Goal: Transaction & Acquisition: Purchase product/service

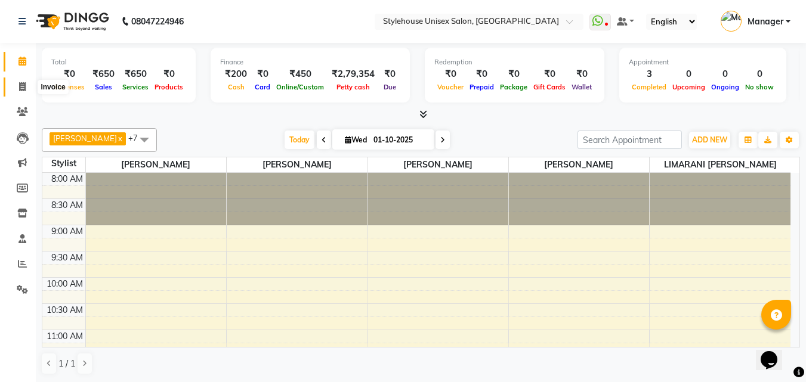
click at [21, 84] on icon at bounding box center [22, 86] width 7 height 9
select select "service"
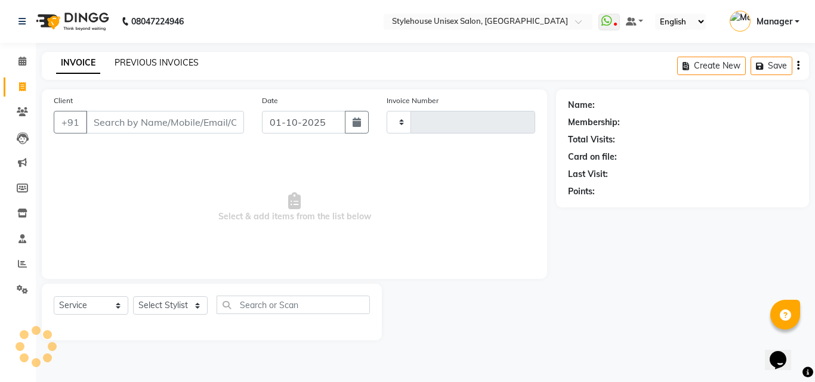
type input "1487"
select select "7906"
click at [166, 61] on link "PREVIOUS INVOICES" at bounding box center [157, 62] width 84 height 11
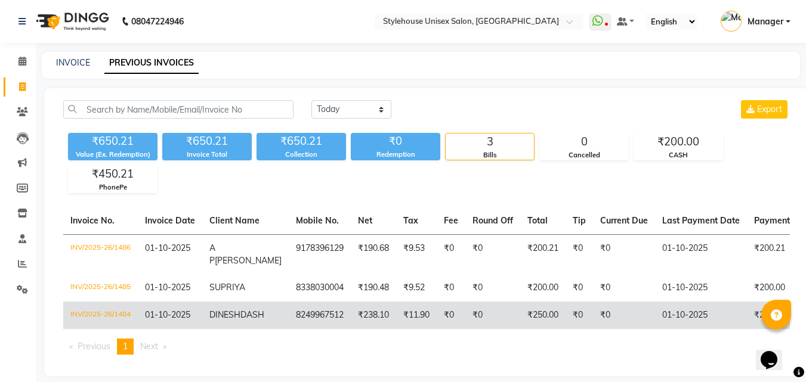
click at [108, 315] on td "INV/2025-26/1484" at bounding box center [100, 315] width 75 height 27
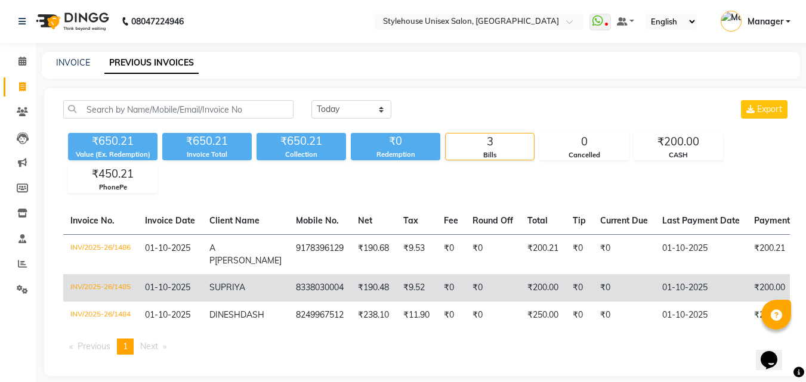
click at [88, 284] on td "INV/2025-26/1485" at bounding box center [100, 287] width 75 height 27
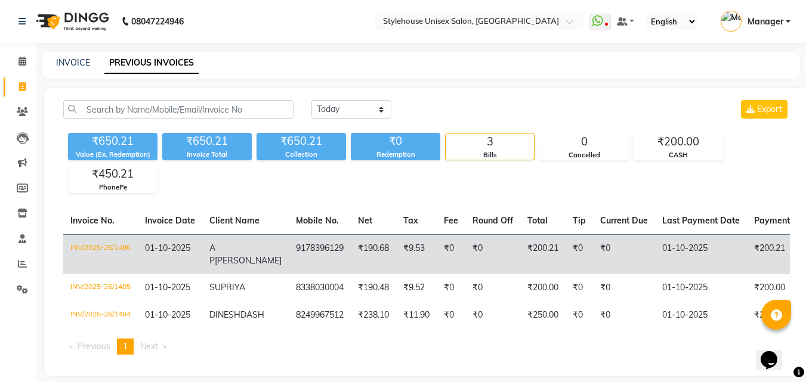
click at [98, 243] on td "INV/2025-26/1486" at bounding box center [100, 255] width 75 height 40
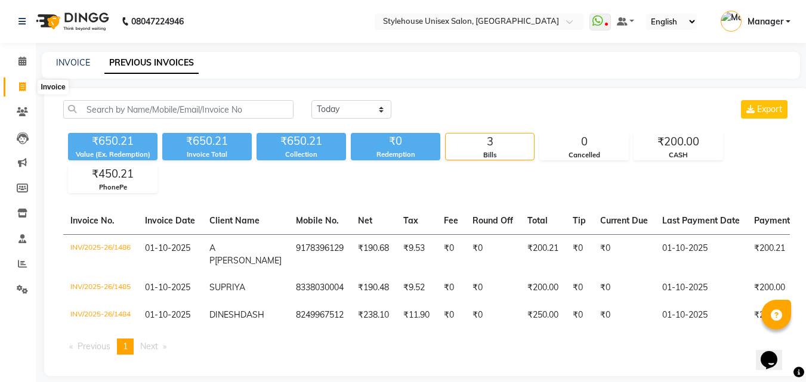
click at [24, 85] on icon at bounding box center [22, 86] width 7 height 9
select select "service"
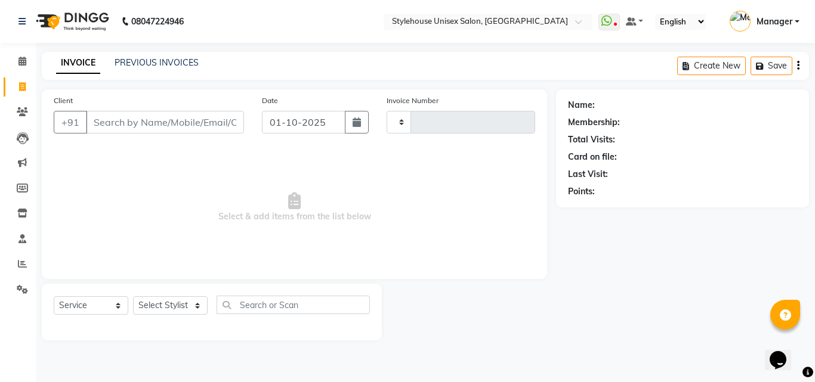
type input "1487"
select select "7906"
click at [23, 112] on icon at bounding box center [22, 111] width 11 height 9
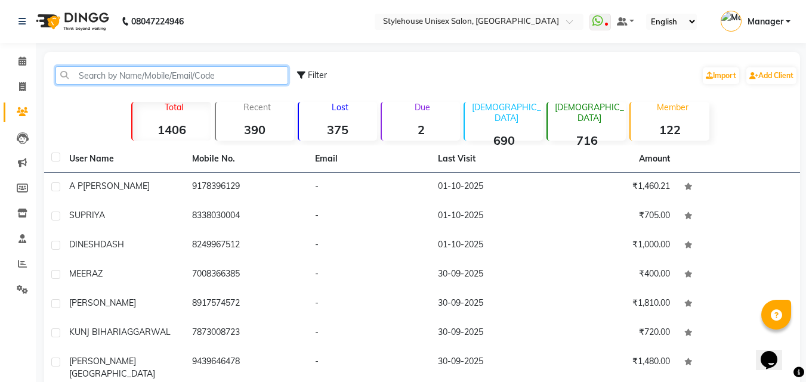
click at [95, 71] on input "text" at bounding box center [171, 75] width 233 height 18
drag, startPoint x: 757, startPoint y: 125, endPoint x: 84, endPoint y: 75, distance: 675.0
click at [84, 75] on input "text" at bounding box center [171, 75] width 233 height 18
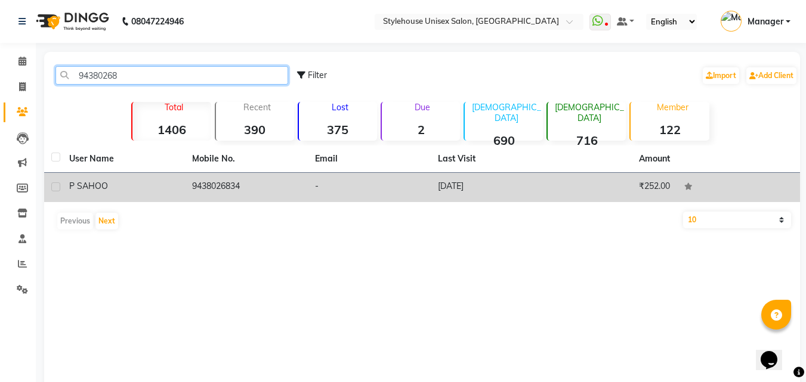
type input "94380268"
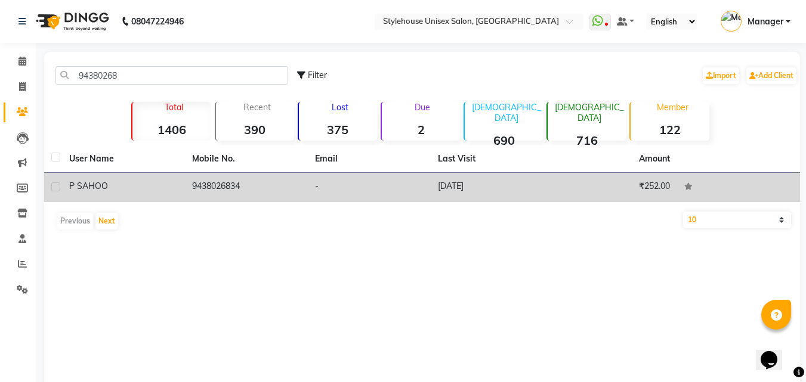
click at [67, 183] on td "P SAHOO" at bounding box center [123, 187] width 123 height 29
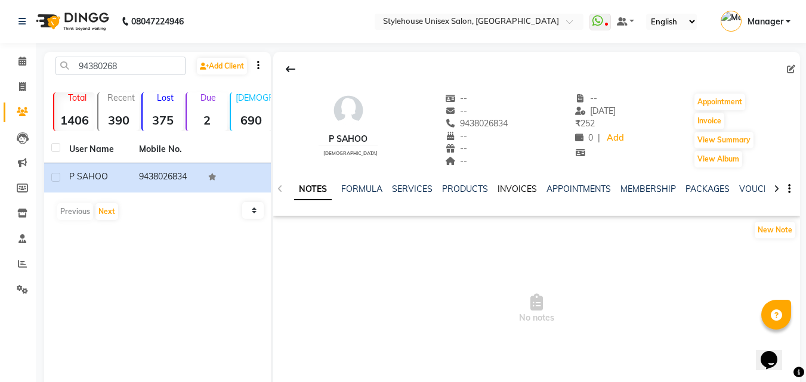
click at [512, 187] on link "INVOICES" at bounding box center [517, 189] width 39 height 11
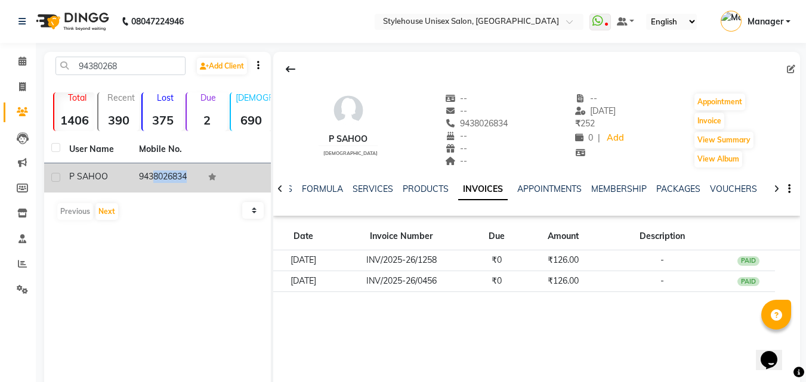
drag, startPoint x: 142, startPoint y: 172, endPoint x: 205, endPoint y: 177, distance: 63.4
click at [205, 177] on tr "P SAHOO 9438026834" at bounding box center [157, 177] width 227 height 29
click at [157, 171] on td "9438026834" at bounding box center [167, 177] width 70 height 29
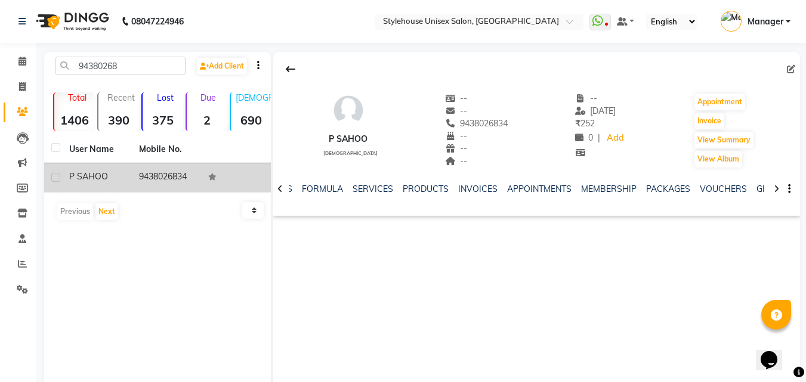
drag, startPoint x: 134, startPoint y: 176, endPoint x: 196, endPoint y: 176, distance: 61.5
click at [196, 176] on td "9438026834" at bounding box center [167, 177] width 70 height 29
copy td "9438026834"
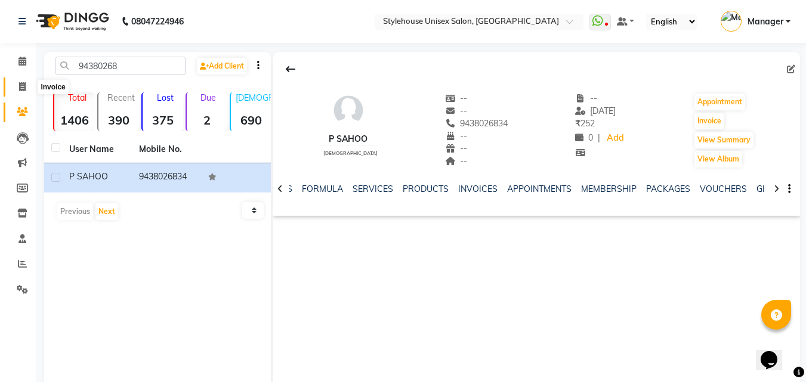
click at [21, 84] on icon at bounding box center [22, 86] width 7 height 9
select select "service"
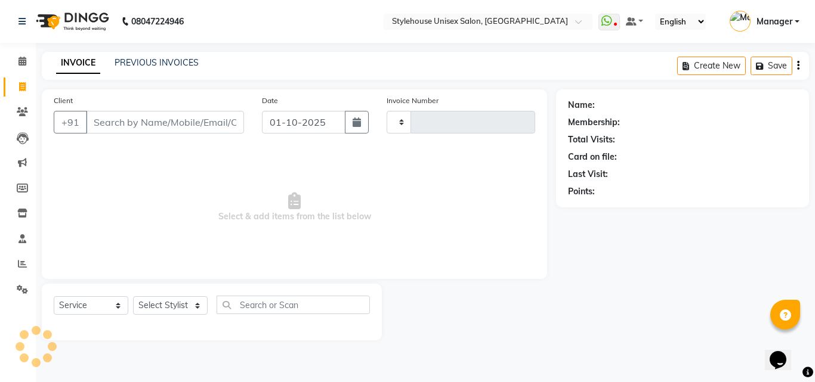
type input "1487"
select select "7906"
click at [153, 60] on link "PREVIOUS INVOICES" at bounding box center [157, 62] width 84 height 11
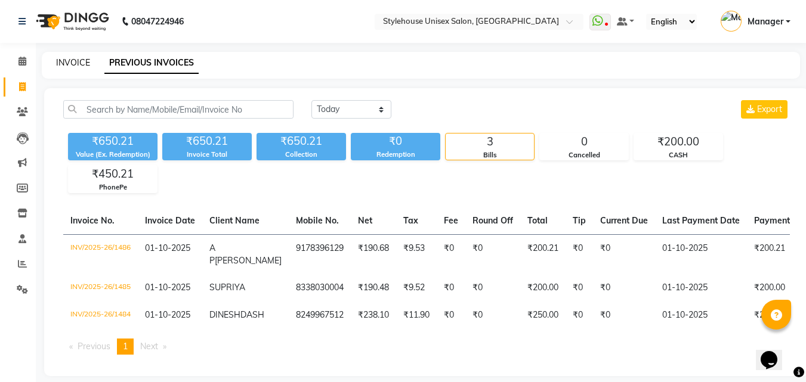
click at [79, 67] on link "INVOICE" at bounding box center [73, 62] width 34 height 11
select select "service"
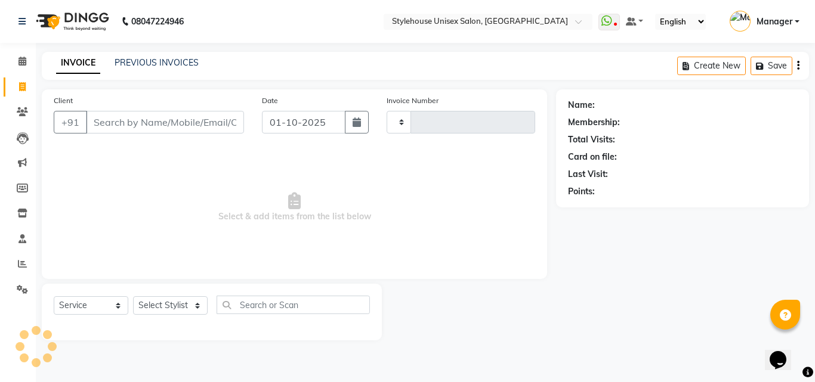
type input "1487"
select select "7906"
type input "9438026834"
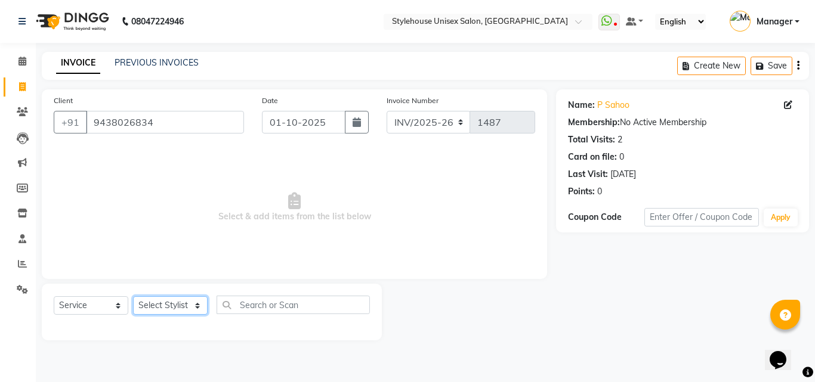
click at [159, 310] on select "Select Stylist ASISH MANTRI BANDANA SAHOO BIKASH BARIK LIMARANI SAMAL Manager N…" at bounding box center [170, 306] width 75 height 18
select select "93327"
click at [133, 297] on select "Select Stylist ASISH MANTRI BANDANA SAHOO BIKASH BARIK LIMARANI SAMAL Manager N…" at bounding box center [170, 306] width 75 height 18
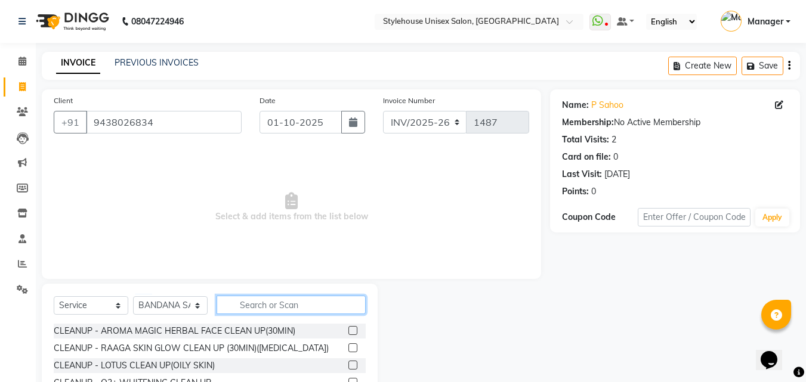
click at [246, 306] on input "text" at bounding box center [291, 305] width 149 height 18
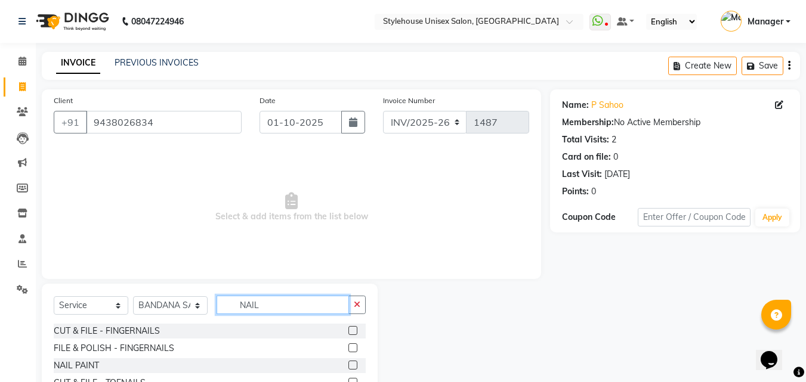
type input "NAIL"
click at [348, 329] on label at bounding box center [352, 330] width 9 height 9
click at [348, 329] on input "checkbox" at bounding box center [352, 332] width 8 height 8
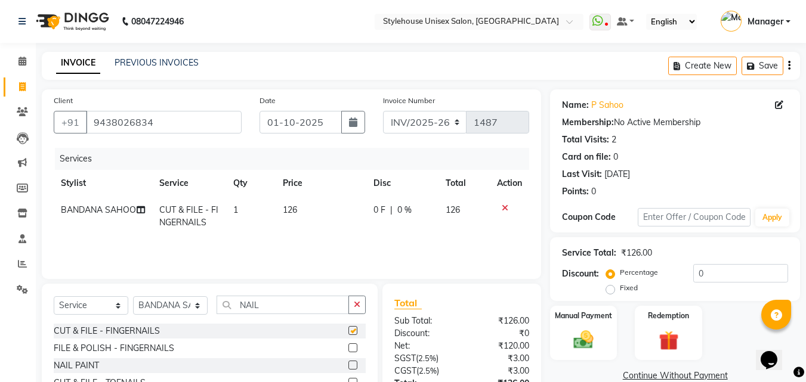
checkbox input "false"
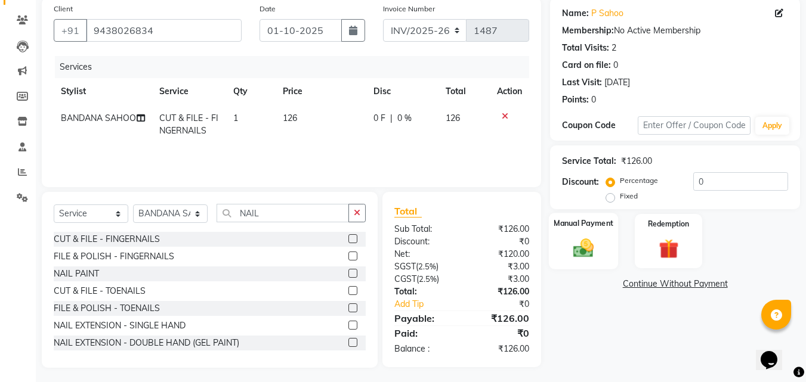
scroll to position [95, 0]
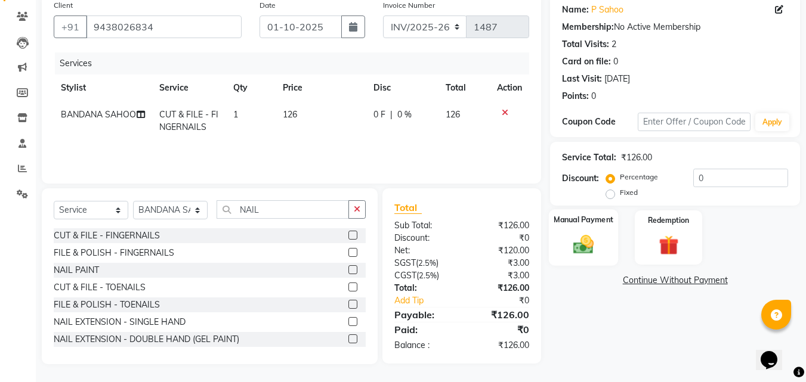
click at [587, 249] on img at bounding box center [583, 245] width 33 height 24
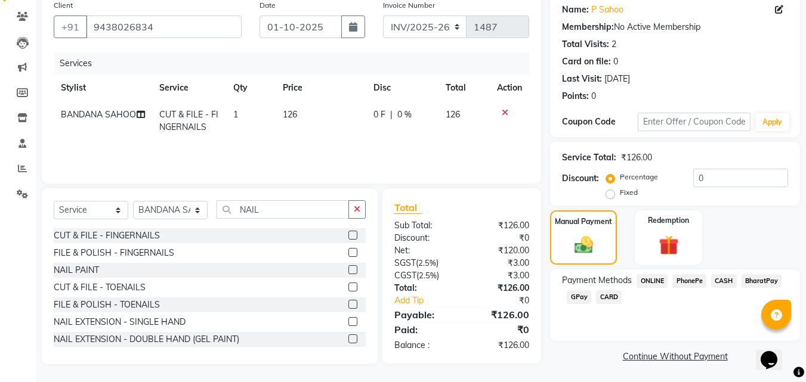
click at [690, 281] on span "PhonePe" at bounding box center [689, 281] width 34 height 14
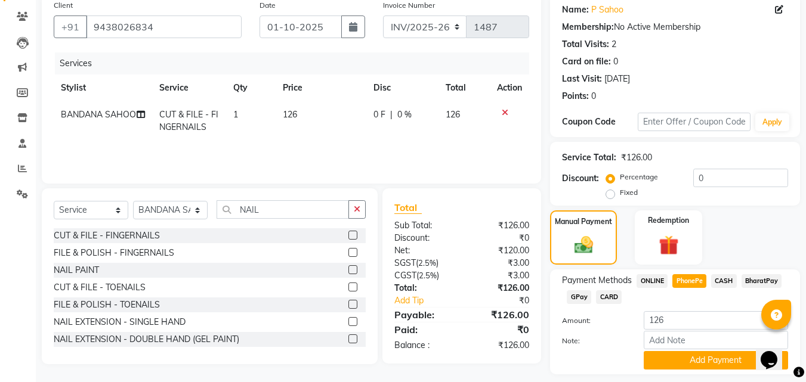
scroll to position [130, 0]
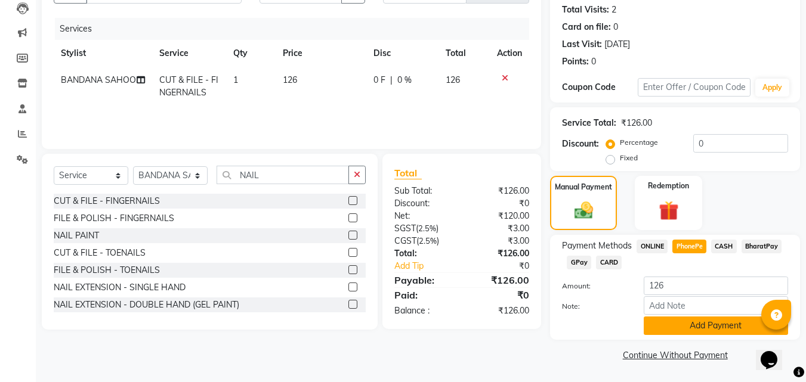
click at [683, 328] on button "Add Payment" at bounding box center [716, 326] width 144 height 18
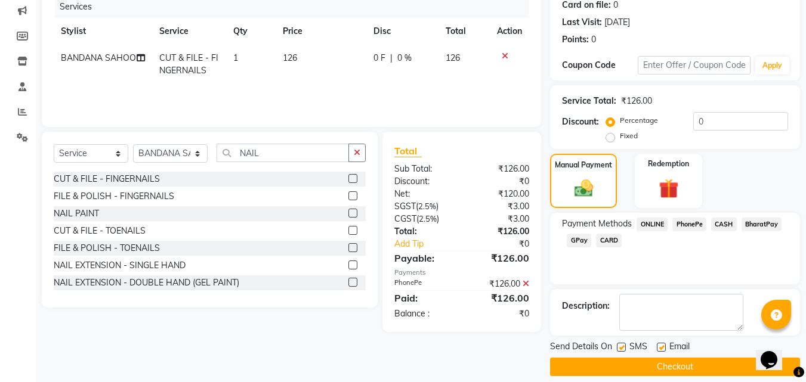
scroll to position [164, 0]
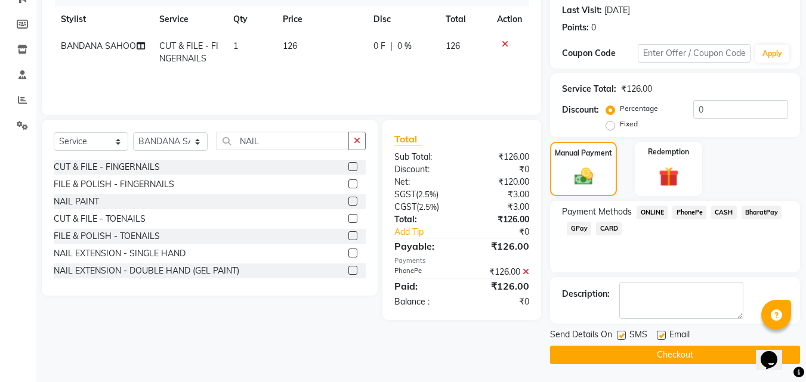
click at [652, 354] on button "Checkout" at bounding box center [675, 355] width 250 height 18
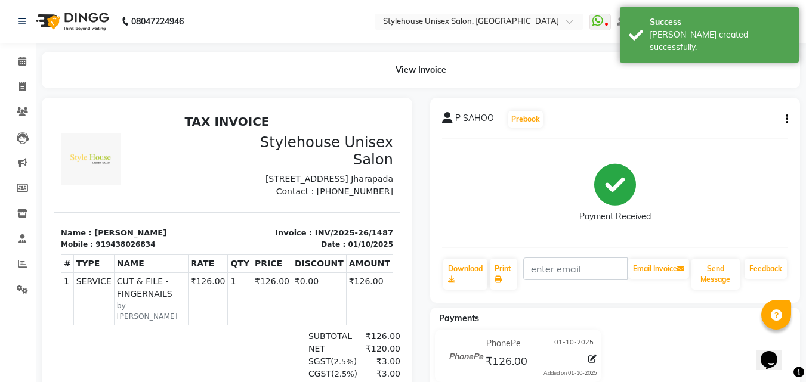
click at [156, 233] on div "TAX INVOICE Stylehouse Unisex Salon Plot no 684/2509 & 683/5160, Second Floor, …" at bounding box center [227, 287] width 347 height 344
drag, startPoint x: 99, startPoint y: 272, endPoint x: 140, endPoint y: 272, distance: 40.6
click at [140, 250] on div "919438026834" at bounding box center [125, 244] width 60 height 11
copy div "9438026834"
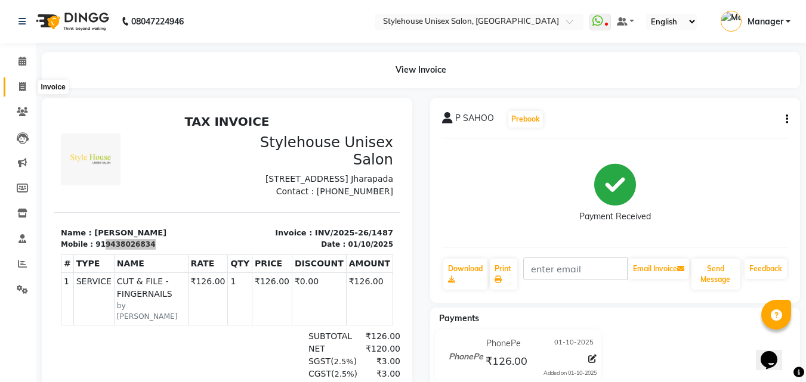
click at [20, 84] on icon at bounding box center [22, 86] width 7 height 9
select select "service"
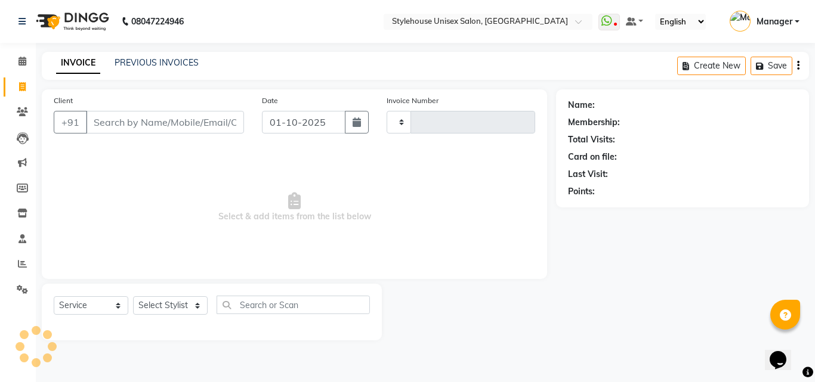
type input "1488"
select select "7906"
click at [142, 116] on input "Client" at bounding box center [165, 122] width 158 height 23
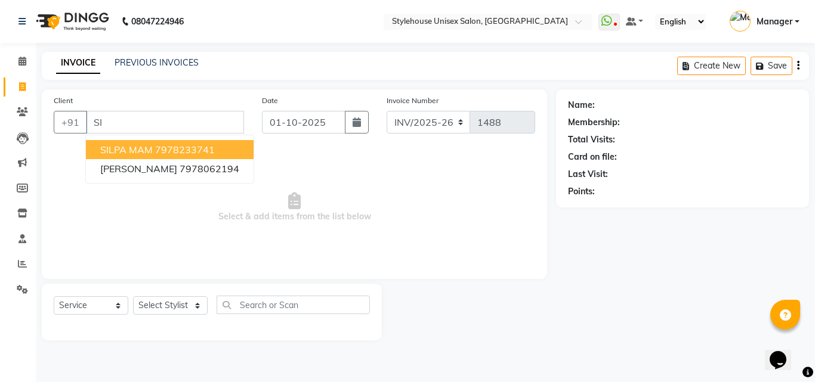
type input "S"
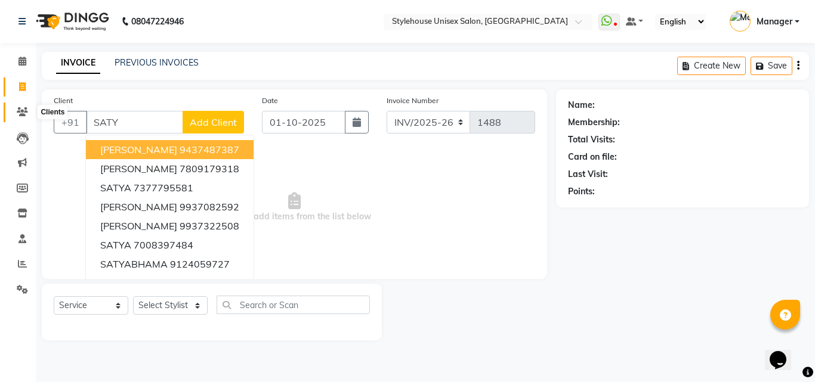
type input "SATY"
click at [23, 110] on icon at bounding box center [22, 111] width 11 height 9
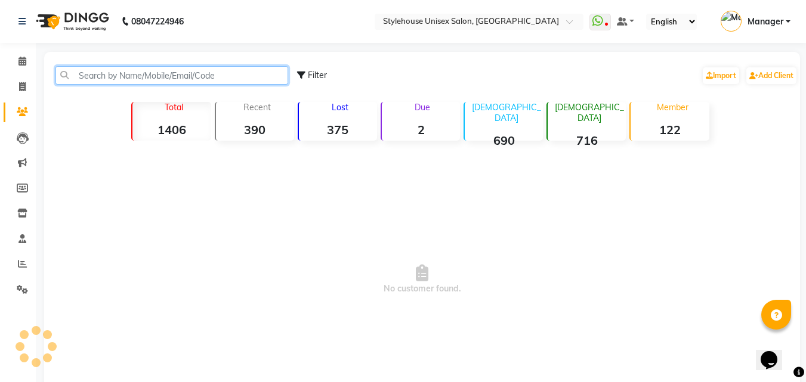
click at [186, 75] on input "text" at bounding box center [171, 75] width 233 height 18
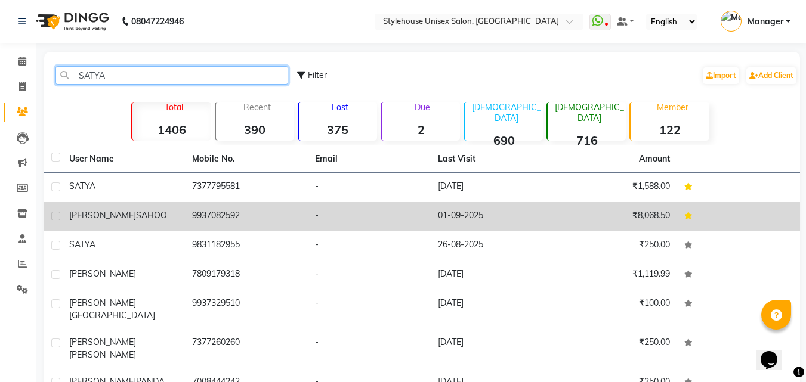
type input "SATYA"
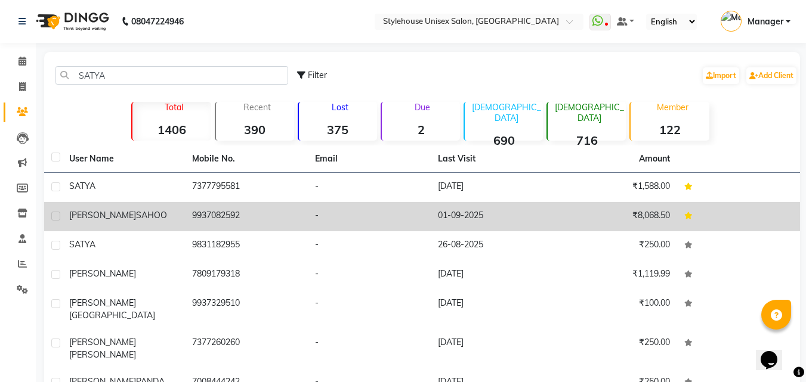
click at [136, 215] on span "SAHOO" at bounding box center [151, 215] width 31 height 11
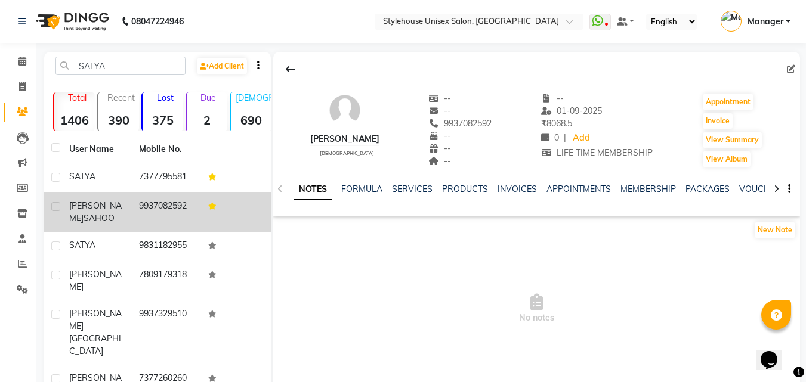
click at [84, 200] on div "SATYANARAYAN SAHOO" at bounding box center [96, 212] width 55 height 25
click at [57, 203] on label at bounding box center [55, 206] width 9 height 9
click at [57, 203] on input "checkbox" at bounding box center [55, 207] width 8 height 8
checkbox input "true"
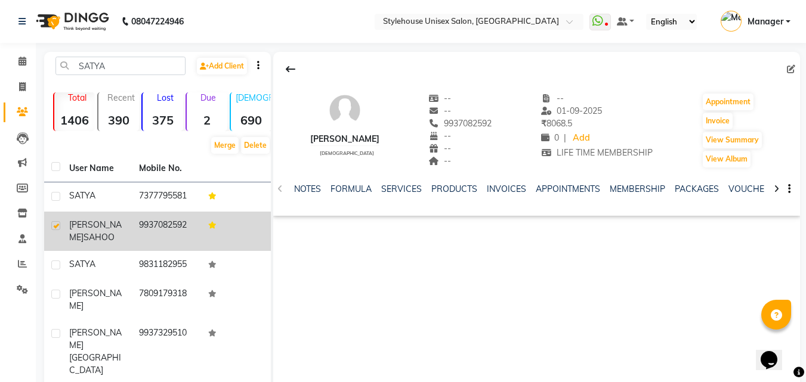
click at [162, 226] on td "9937082592" at bounding box center [167, 231] width 70 height 39
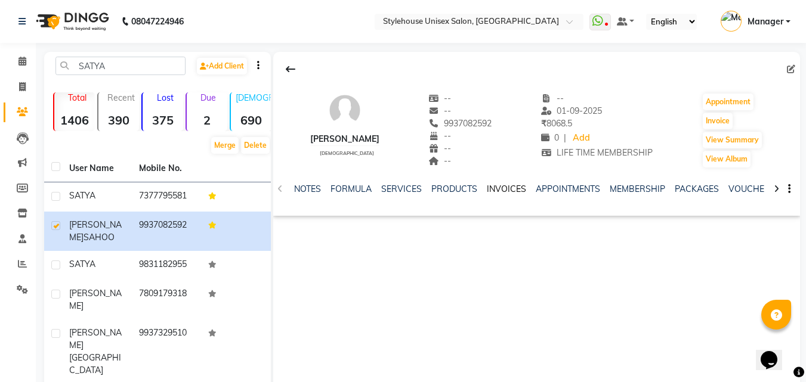
click at [512, 187] on link "INVOICES" at bounding box center [506, 189] width 39 height 11
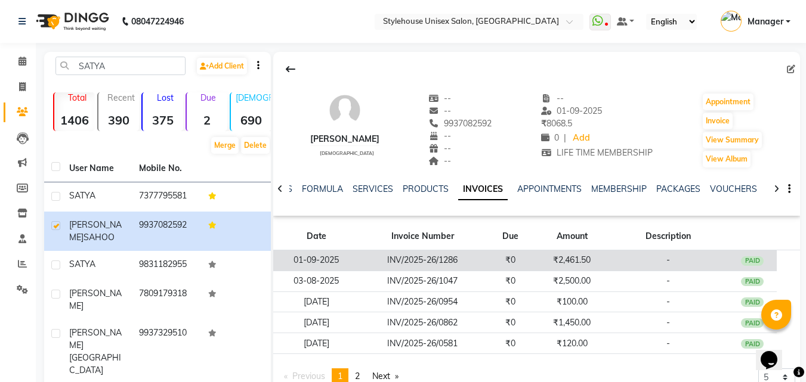
click at [365, 265] on td "INV/2025-26/1286" at bounding box center [422, 261] width 127 height 21
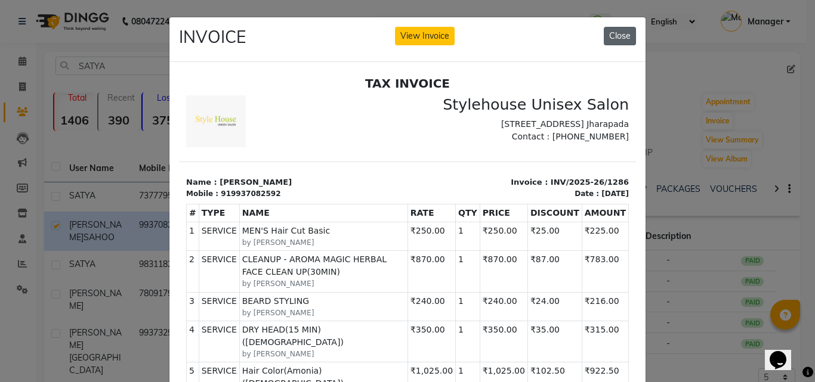
click at [610, 32] on button "Close" at bounding box center [620, 36] width 32 height 18
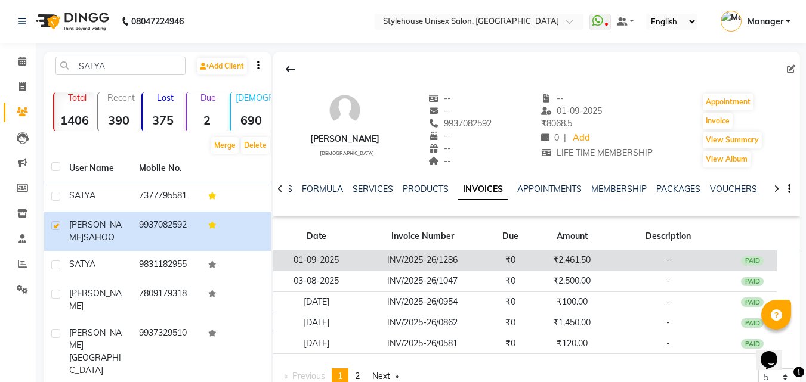
click at [343, 260] on td "01-09-2025" at bounding box center [316, 261] width 86 height 21
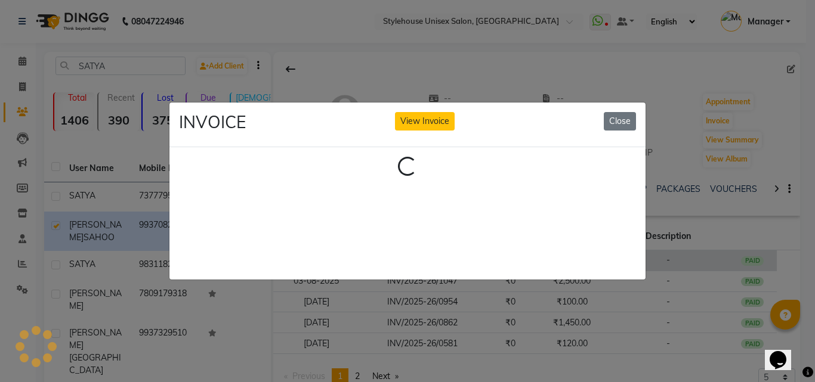
click at [343, 260] on div "Loading..." at bounding box center [407, 213] width 476 height 132
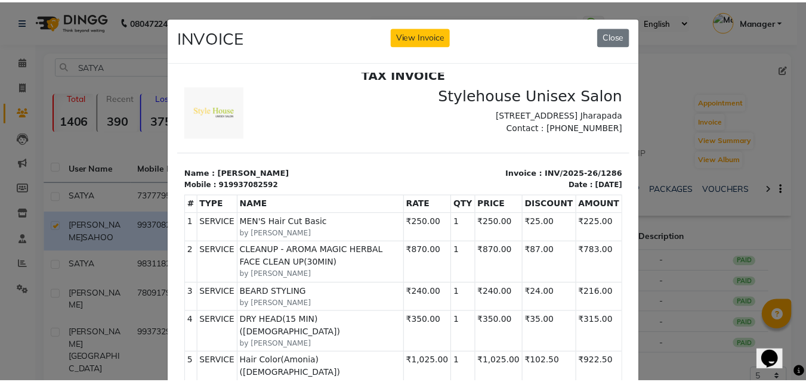
scroll to position [60, 0]
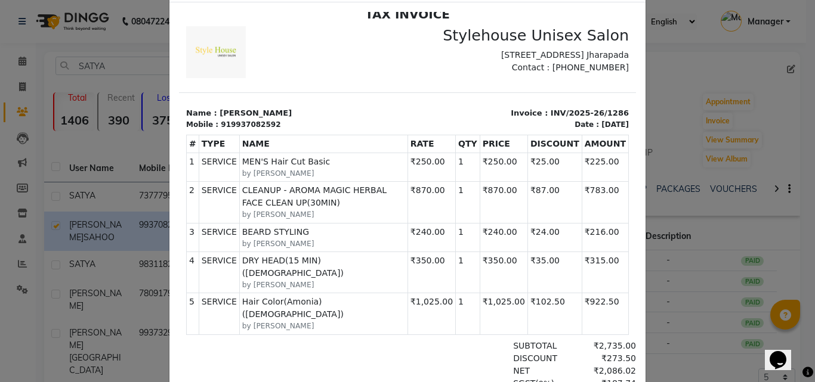
click at [663, 92] on ngb-modal-window "INVOICE View Invoice Close" at bounding box center [407, 191] width 815 height 382
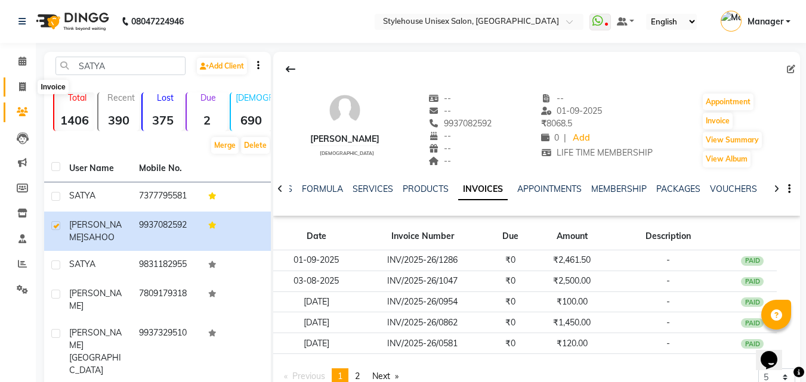
click at [21, 85] on icon at bounding box center [22, 86] width 7 height 9
select select "service"
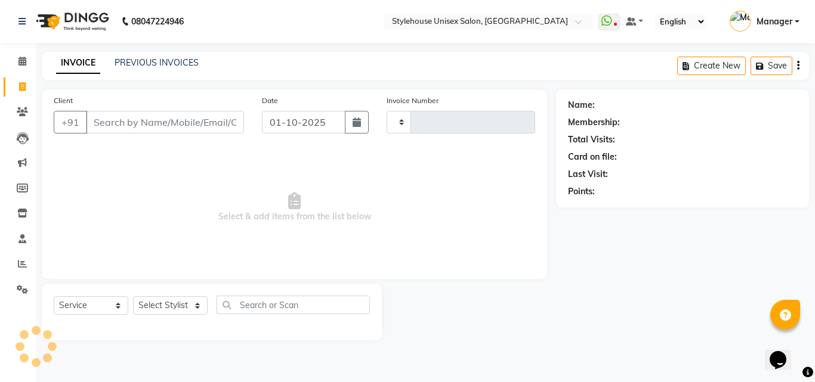
type input "1488"
select select "7906"
click at [131, 122] on input "Client" at bounding box center [165, 122] width 158 height 23
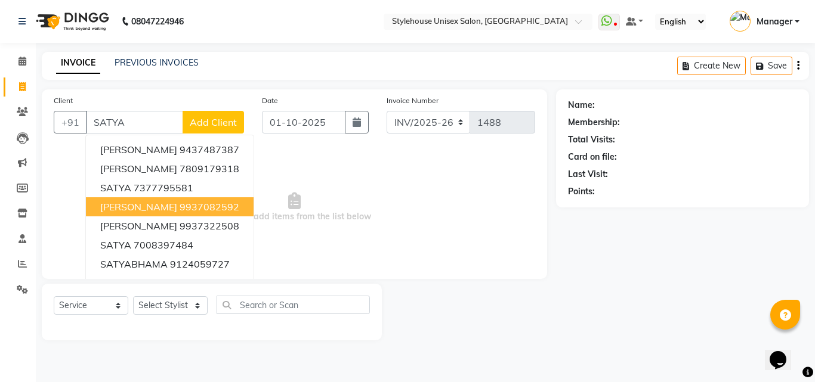
click at [177, 203] on span "[PERSON_NAME]" at bounding box center [138, 207] width 77 height 12
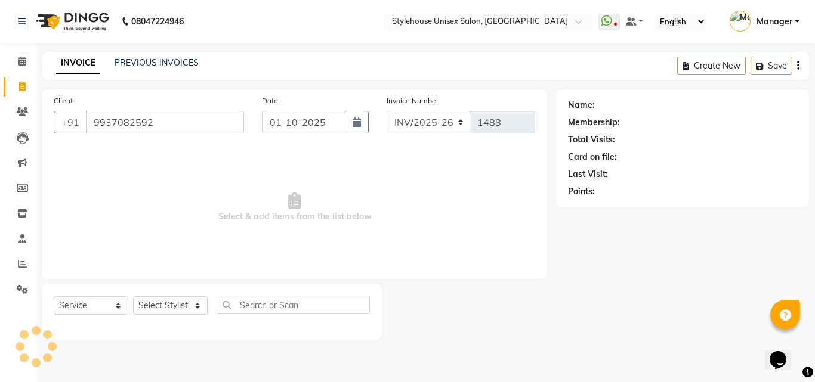
type input "9937082592"
select select "1: Object"
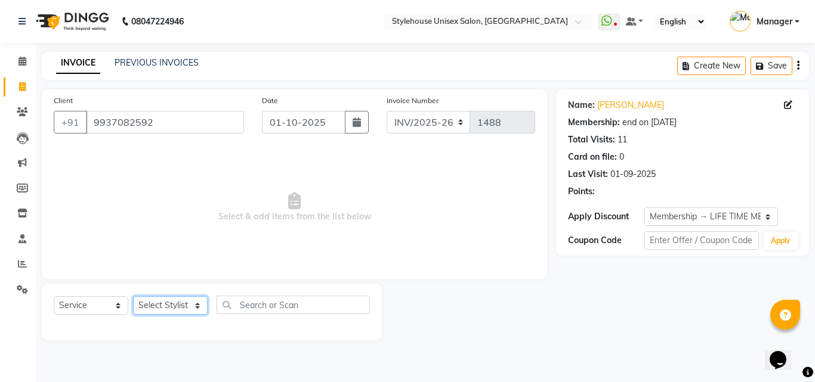
click at [175, 308] on select "Select Stylist ASISH MANTRI BANDANA SAHOO BIKASH BARIK LIMARANI SAMAL Manager N…" at bounding box center [170, 306] width 75 height 18
select select "69917"
click at [133, 297] on select "Select Stylist ASISH MANTRI BANDANA SAHOO BIKASH BARIK LIMARANI SAMAL Manager N…" at bounding box center [170, 306] width 75 height 18
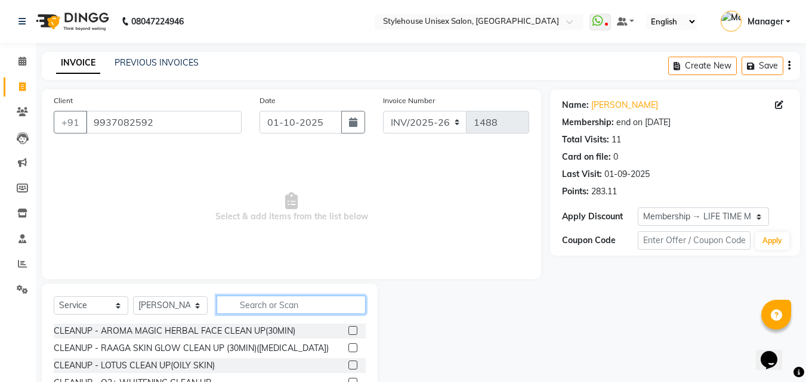
click at [269, 305] on input "text" at bounding box center [291, 305] width 149 height 18
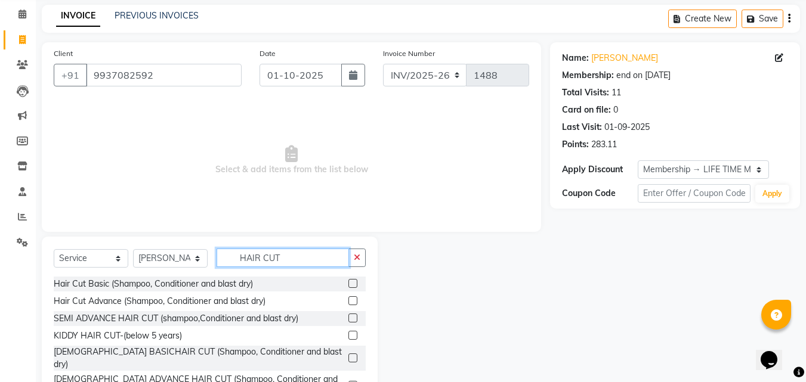
scroll to position [95, 0]
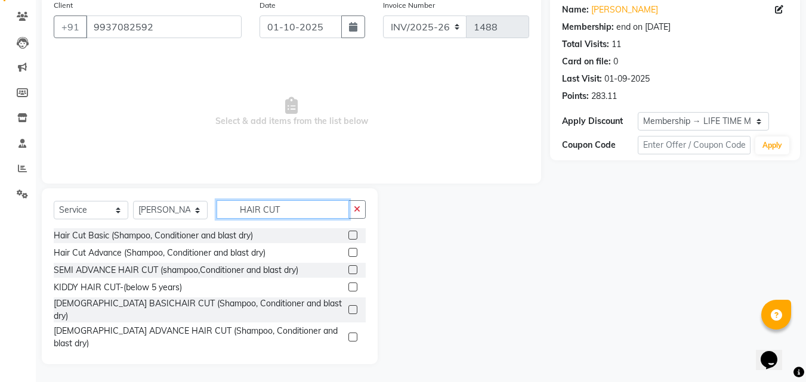
click at [300, 211] on input "HAIR CUT" at bounding box center [283, 209] width 132 height 18
type input "HAIR CUT"
click at [348, 355] on label at bounding box center [352, 359] width 9 height 9
click at [348, 356] on input "checkbox" at bounding box center [352, 360] width 8 height 8
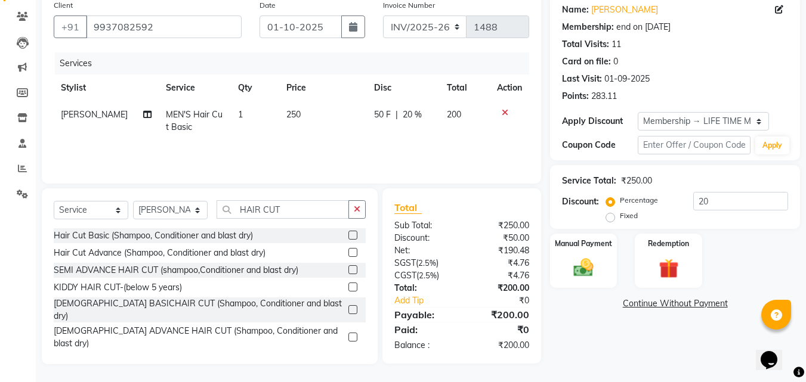
checkbox input "false"
click at [736, 201] on input "20" at bounding box center [740, 201] width 95 height 18
type input "2"
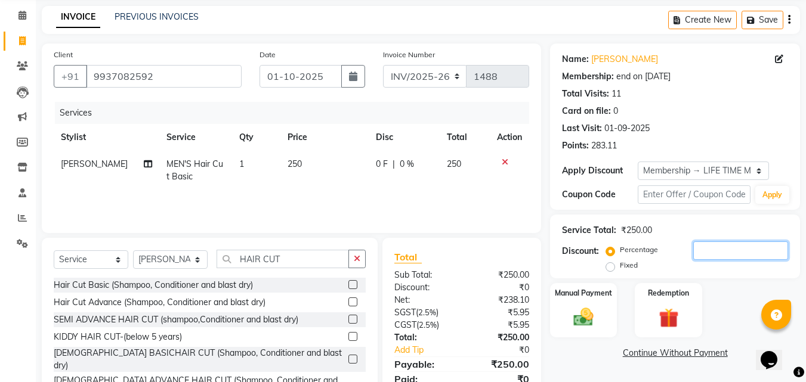
scroll to position [0, 0]
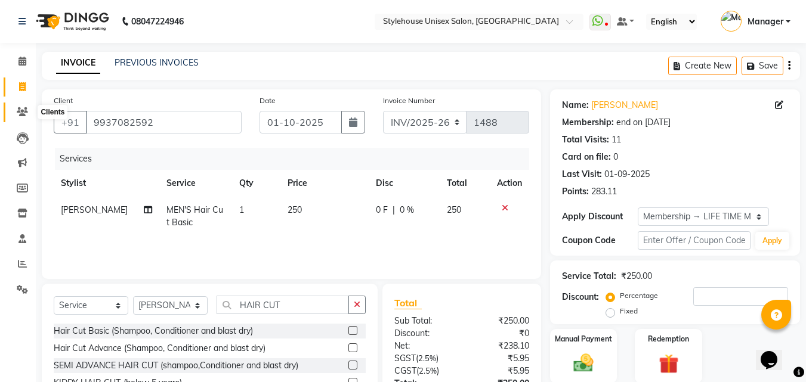
click at [20, 111] on icon at bounding box center [22, 111] width 11 height 9
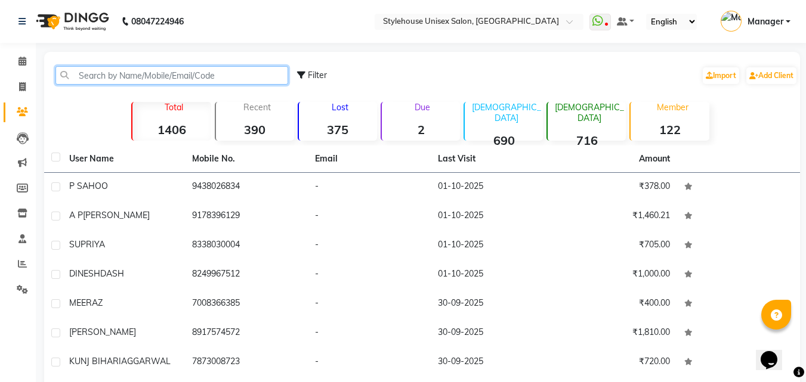
click at [92, 77] on input "text" at bounding box center [171, 75] width 233 height 18
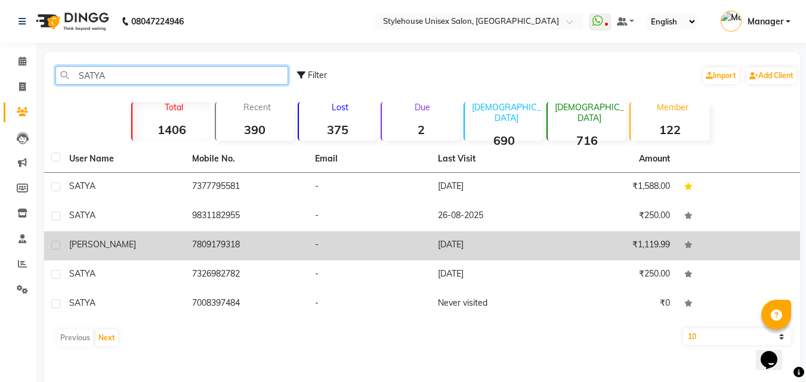
type input "SATYA"
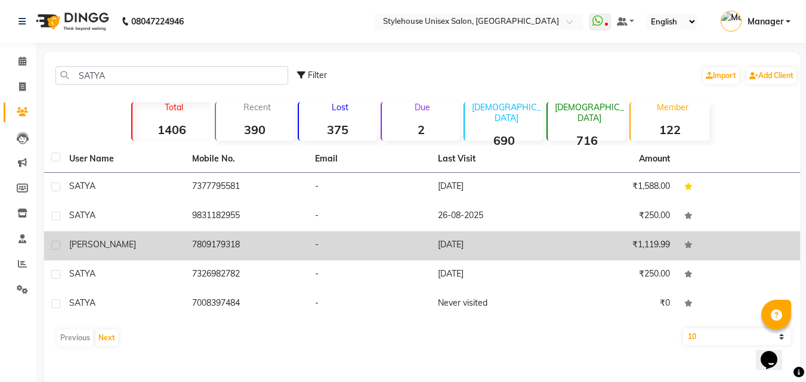
click at [58, 242] on label at bounding box center [55, 245] width 9 height 9
click at [58, 242] on input "checkbox" at bounding box center [55, 246] width 8 height 8
checkbox input "true"
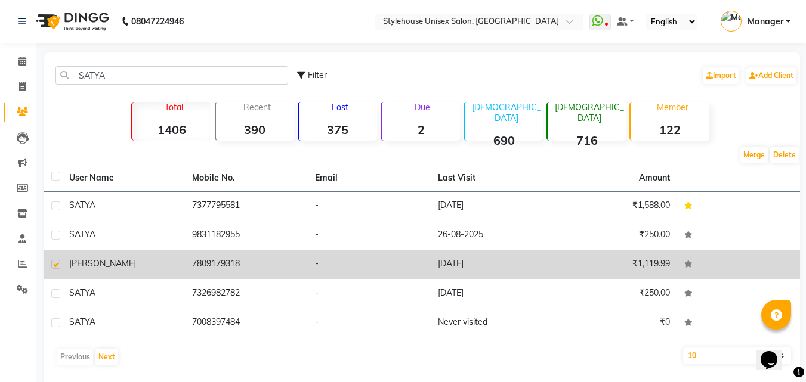
click at [58, 242] on div at bounding box center [55, 237] width 8 height 13
click at [95, 267] on span "SATYA PRAKASH" at bounding box center [102, 263] width 67 height 11
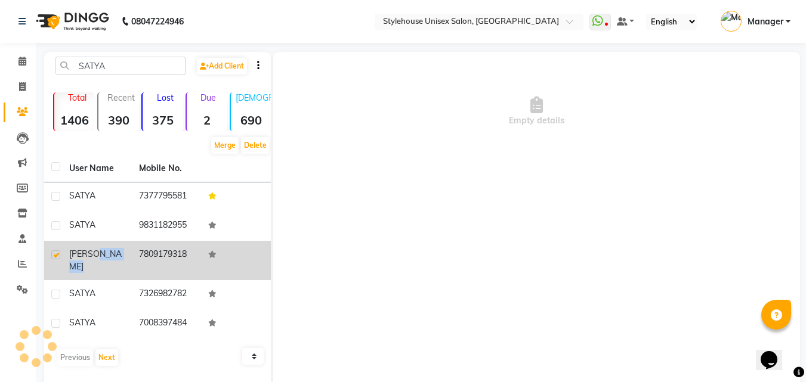
click at [95, 267] on span "SATYA PRAKASH" at bounding box center [95, 260] width 53 height 23
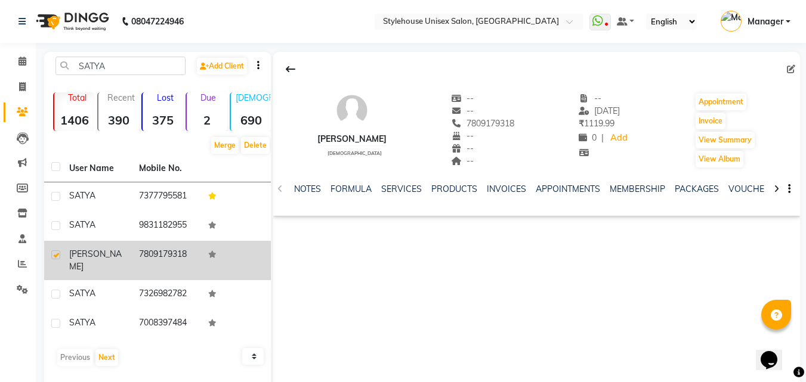
click at [62, 260] on td "SATYA PRAKASH" at bounding box center [97, 260] width 70 height 39
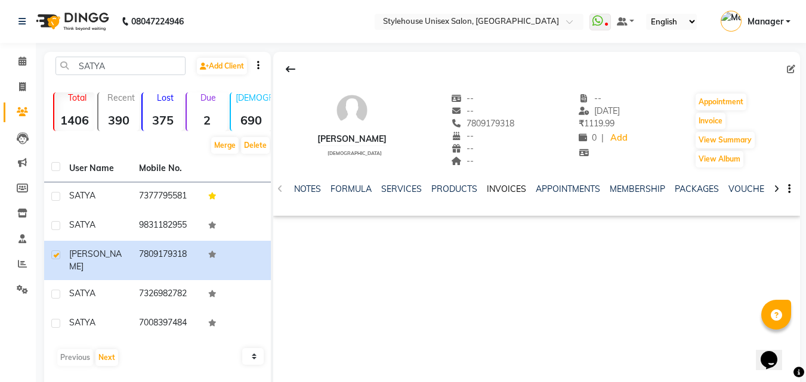
click at [508, 189] on link "INVOICES" at bounding box center [506, 189] width 39 height 11
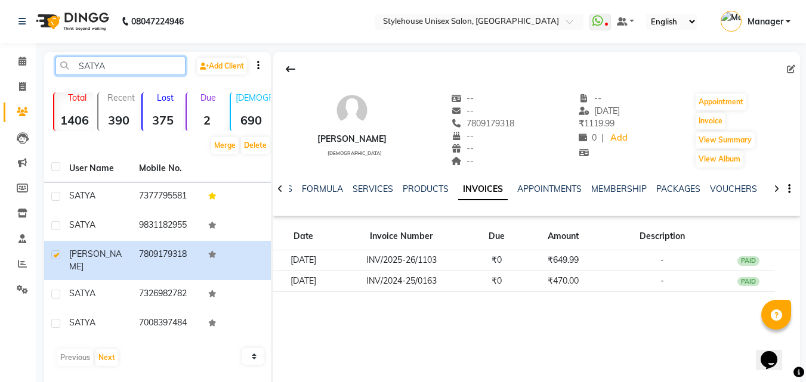
click at [121, 60] on input "SATYA" at bounding box center [120, 66] width 130 height 18
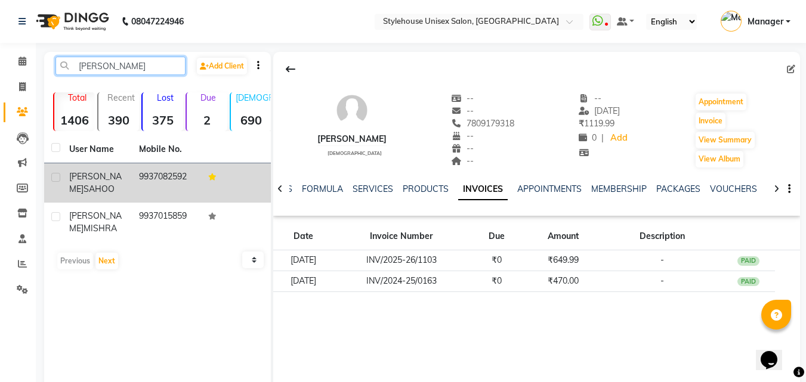
type input "SATYAN"
click at [91, 186] on span "SAHOO" at bounding box center [99, 189] width 31 height 11
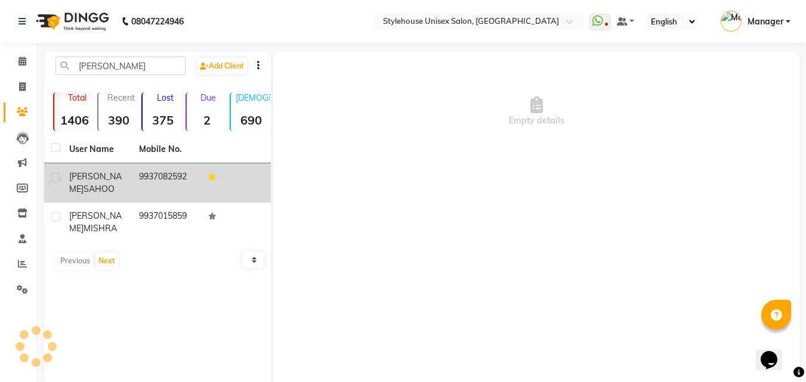
click at [91, 186] on span "SAHOO" at bounding box center [99, 189] width 31 height 11
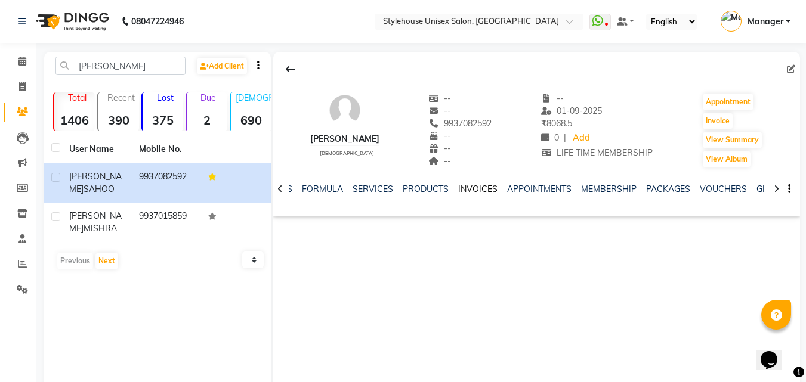
click at [465, 188] on link "INVOICES" at bounding box center [477, 189] width 39 height 11
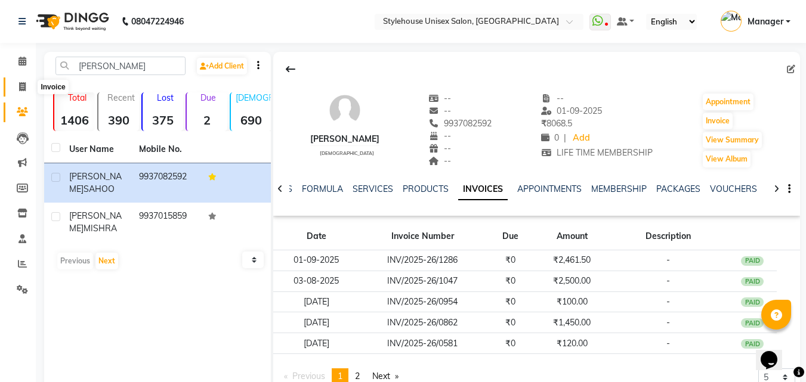
click at [20, 86] on icon at bounding box center [22, 86] width 7 height 9
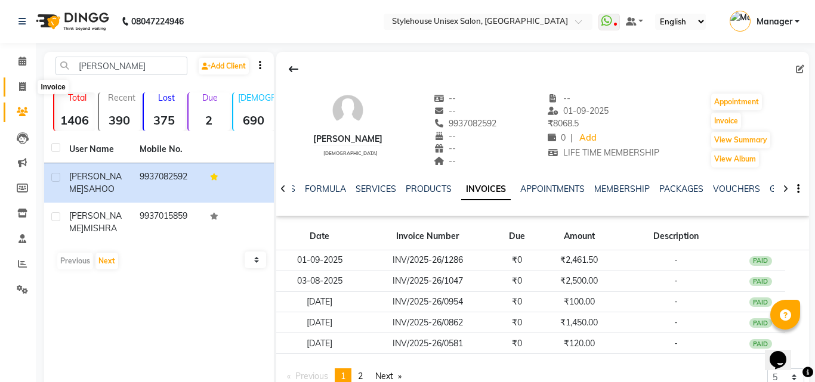
select select "service"
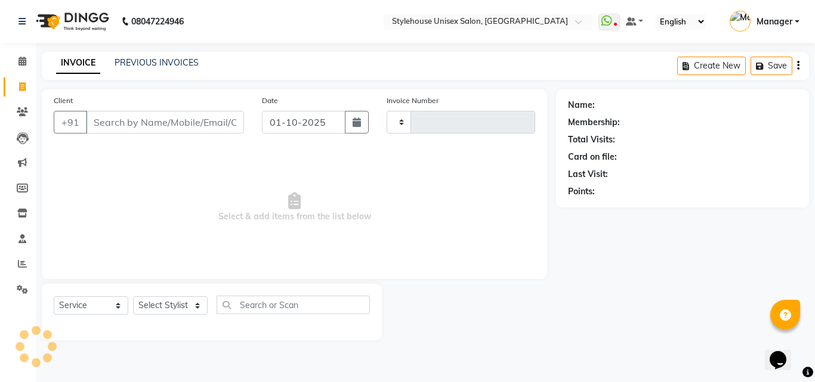
type input "1488"
select select "7906"
click at [100, 124] on input "Client" at bounding box center [165, 122] width 158 height 23
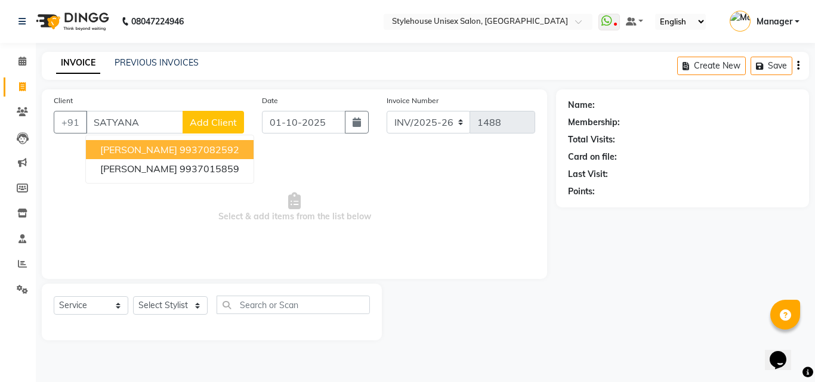
click at [168, 147] on span "[PERSON_NAME]" at bounding box center [138, 150] width 77 height 12
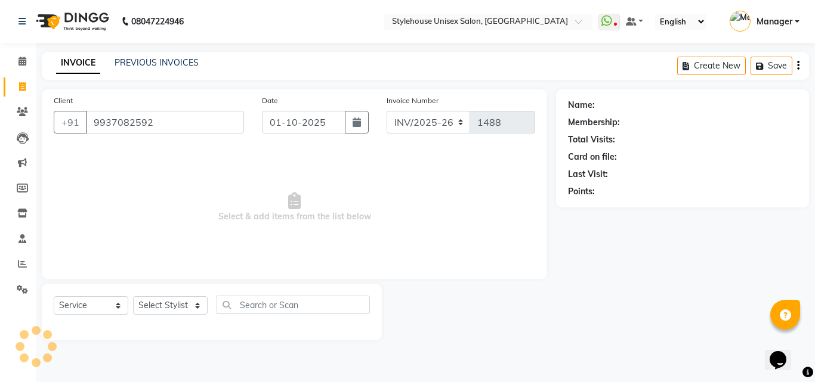
type input "9937082592"
select select "1: Object"
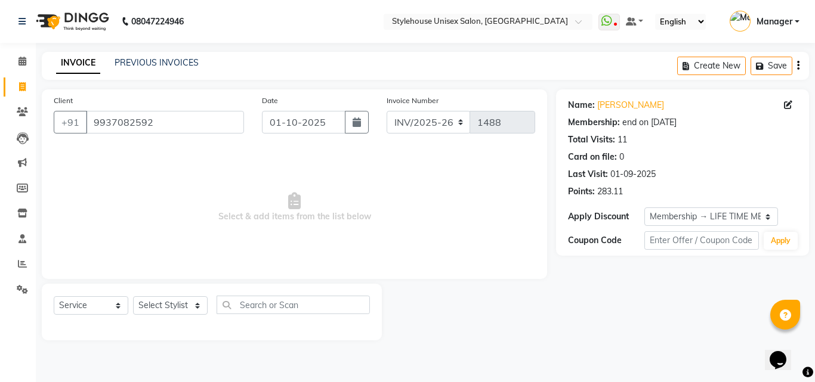
click at [149, 172] on span "Select & add items from the list below" at bounding box center [295, 207] width 482 height 119
click at [195, 307] on select "Select Stylist ASISH MANTRI BANDANA SAHOO BIKASH BARIK LIMARANI SAMAL Manager N…" at bounding box center [170, 306] width 75 height 18
select select "69917"
click at [133, 297] on select "Select Stylist ASISH MANTRI BANDANA SAHOO BIKASH BARIK LIMARANI SAMAL Manager N…" at bounding box center [170, 306] width 75 height 18
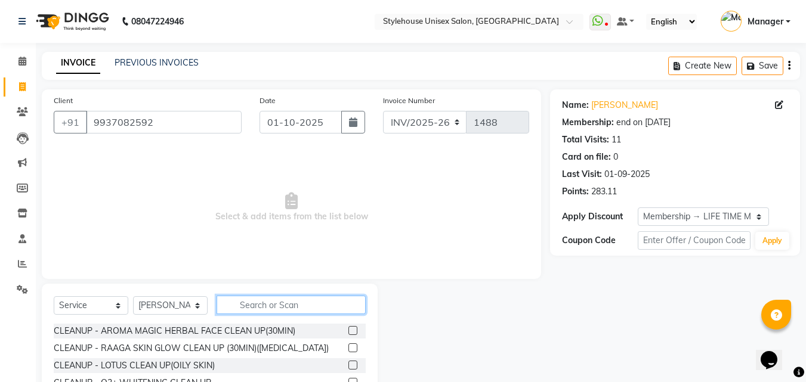
click at [258, 303] on input "text" at bounding box center [291, 305] width 149 height 18
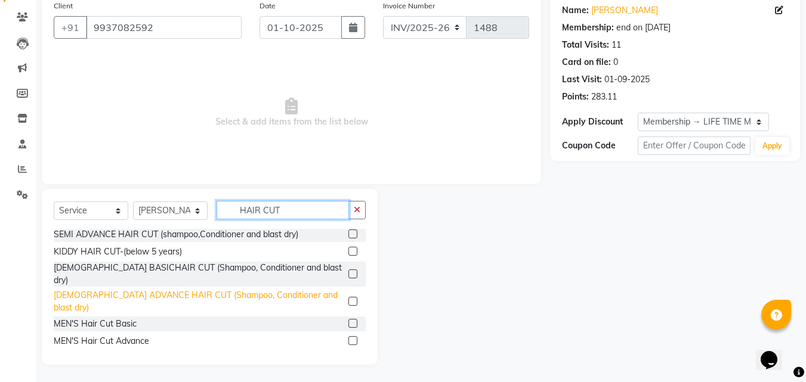
scroll to position [95, 0]
type input "HAIR CUT"
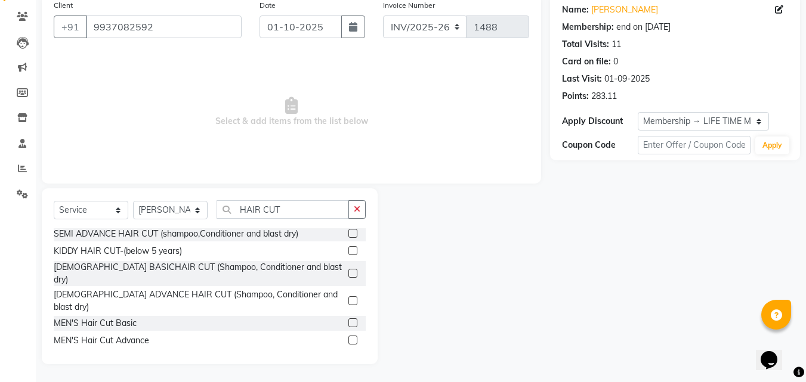
click at [348, 319] on label at bounding box center [352, 323] width 9 height 9
click at [348, 320] on input "checkbox" at bounding box center [352, 324] width 8 height 8
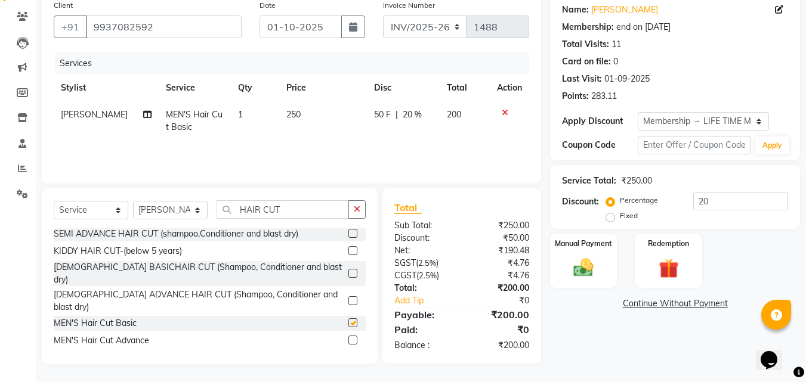
checkbox input "false"
click at [359, 211] on icon "button" at bounding box center [357, 209] width 7 height 8
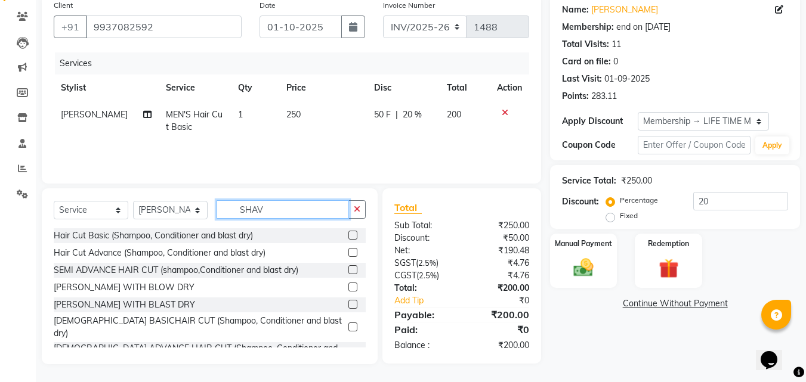
scroll to position [95, 0]
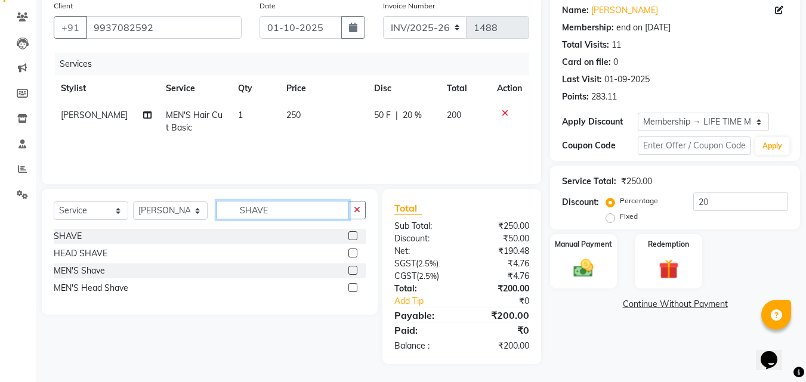
type input "SHAVE"
click at [353, 235] on label at bounding box center [352, 236] width 9 height 9
click at [353, 235] on input "checkbox" at bounding box center [352, 237] width 8 height 8
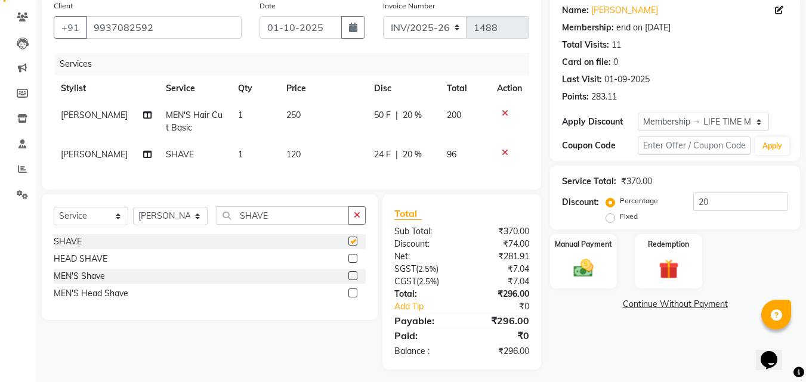
checkbox input "false"
click at [358, 220] on icon "button" at bounding box center [357, 215] width 7 height 8
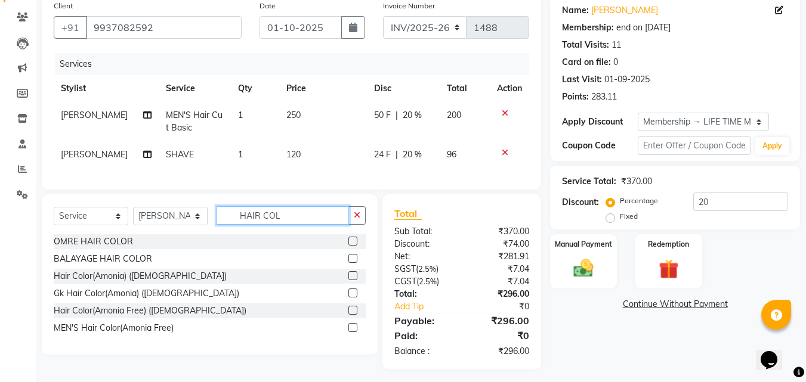
type input "HAIR COL"
click at [355, 315] on label at bounding box center [352, 310] width 9 height 9
click at [355, 315] on input "checkbox" at bounding box center [352, 311] width 8 height 8
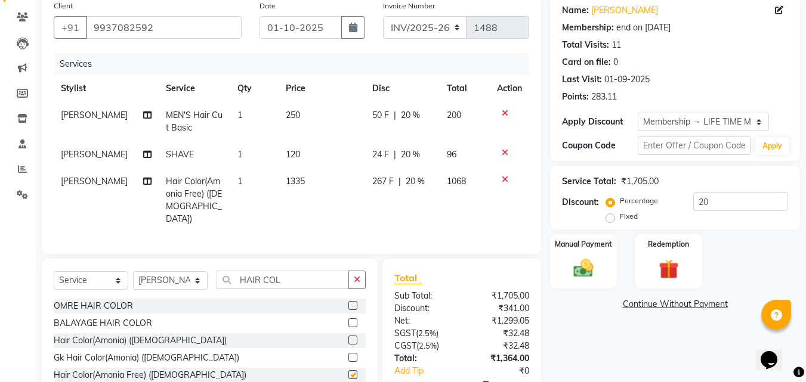
checkbox input "false"
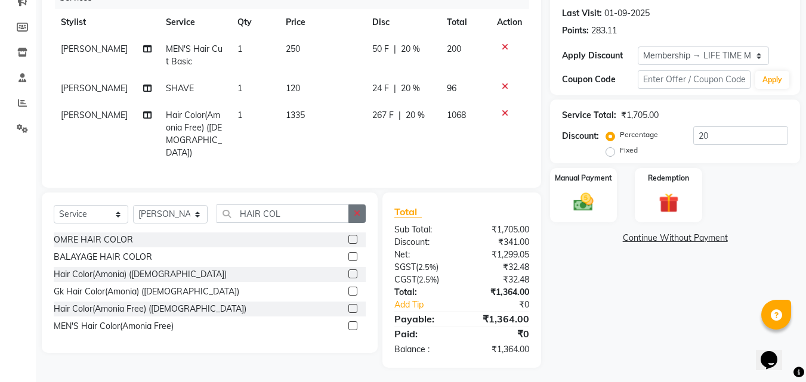
click at [356, 211] on icon "button" at bounding box center [357, 213] width 7 height 8
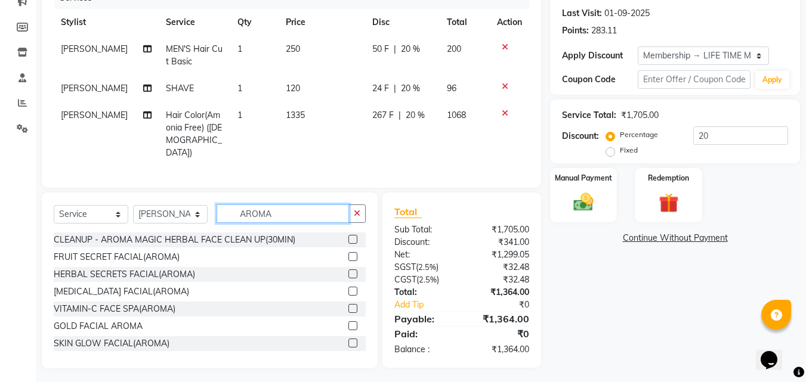
type input "AROMA"
click at [348, 236] on label at bounding box center [352, 239] width 9 height 9
click at [348, 236] on input "checkbox" at bounding box center [352, 240] width 8 height 8
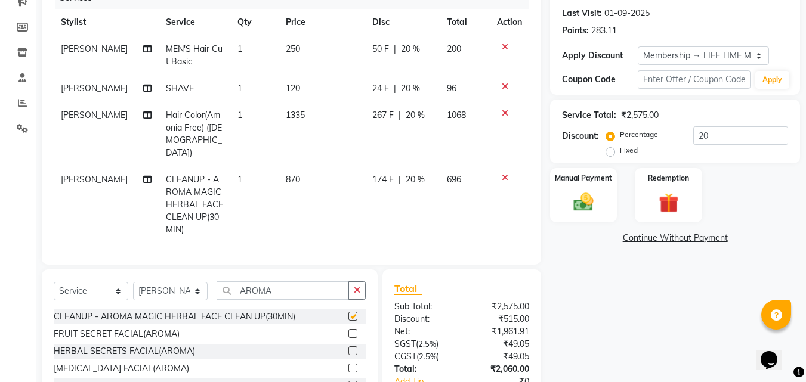
checkbox input "false"
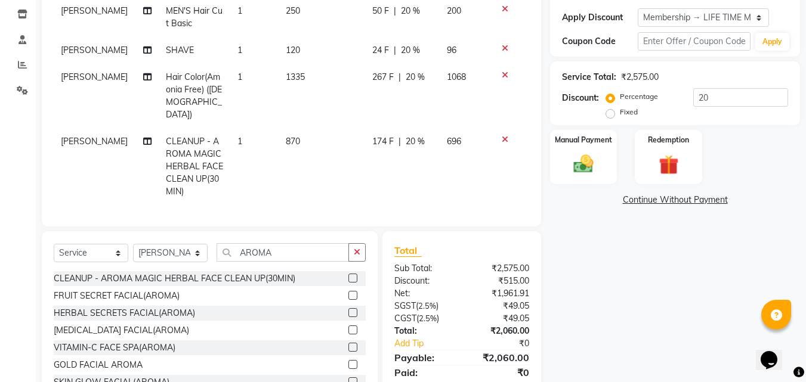
scroll to position [239, 0]
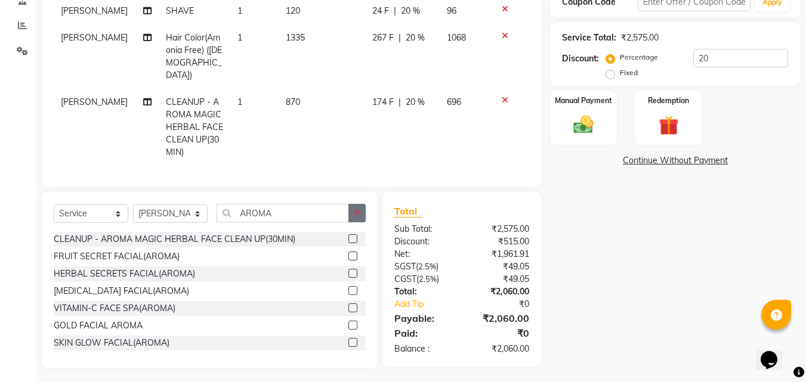
click at [360, 209] on icon "button" at bounding box center [357, 213] width 7 height 8
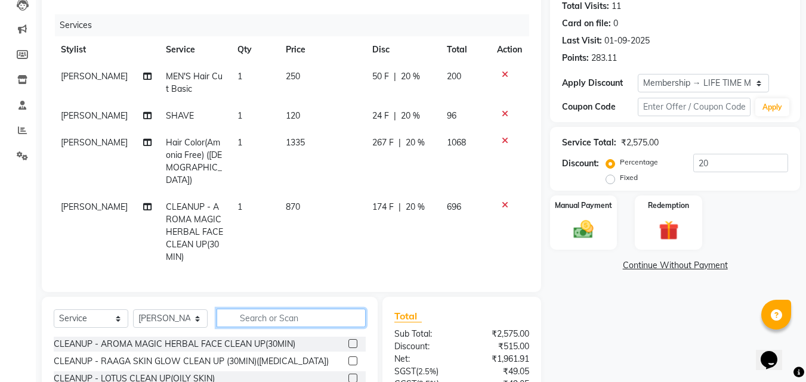
scroll to position [0, 0]
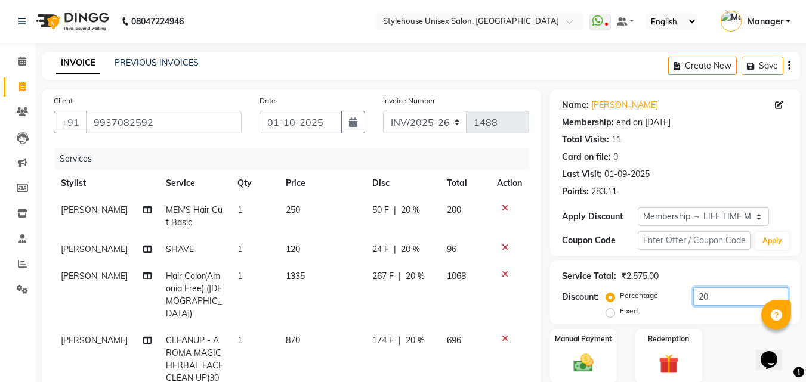
click at [735, 297] on input "20" at bounding box center [740, 297] width 95 height 18
type input "2"
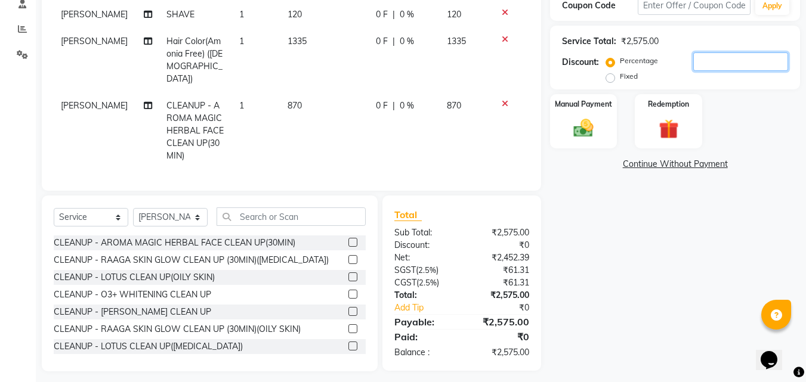
scroll to position [179, 0]
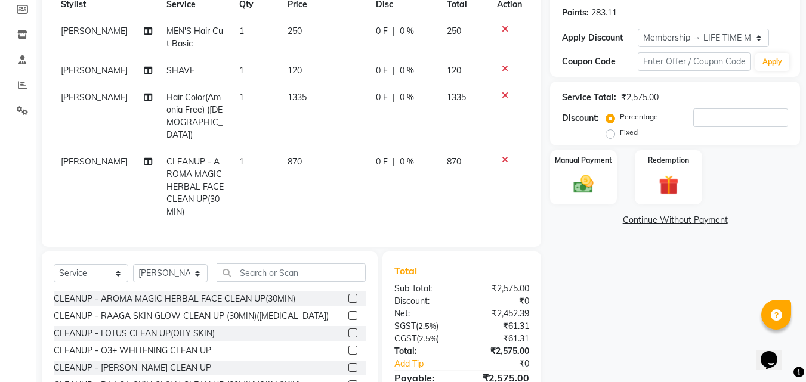
click at [505, 66] on icon at bounding box center [505, 68] width 7 height 8
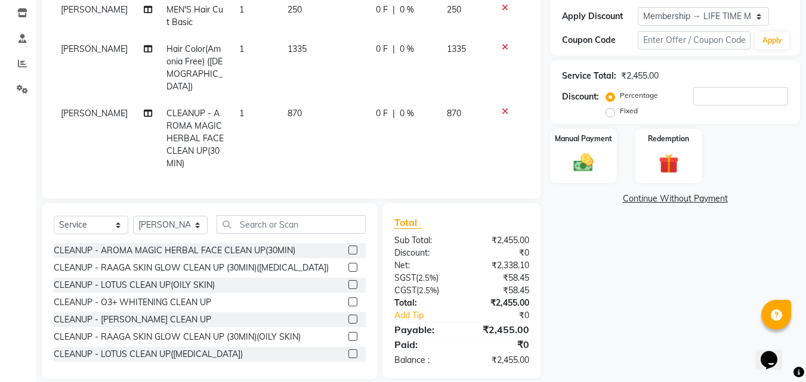
scroll to position [212, 0]
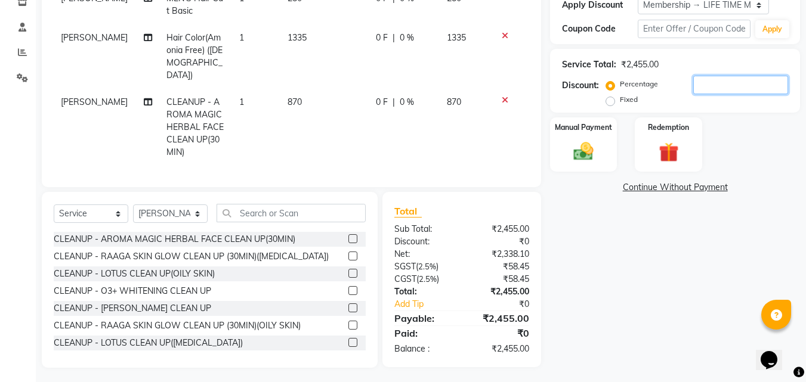
click at [708, 84] on input "number" at bounding box center [740, 85] width 95 height 18
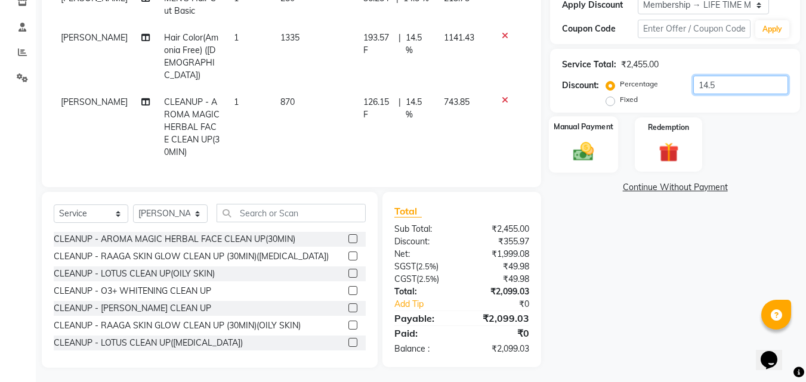
type input "14.5"
click at [580, 155] on img at bounding box center [583, 152] width 33 height 24
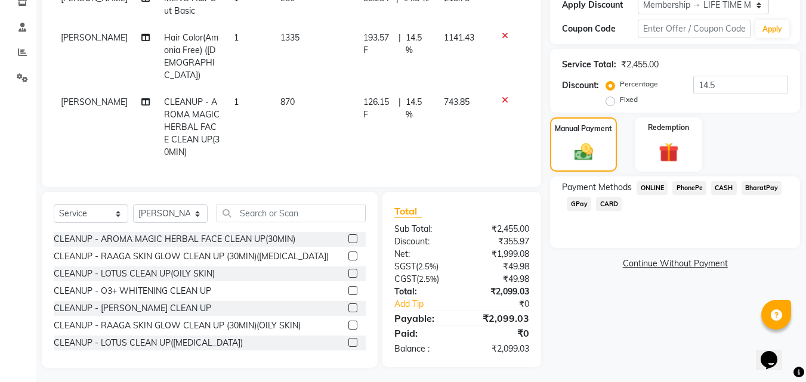
click at [690, 187] on span "PhonePe" at bounding box center [689, 188] width 34 height 14
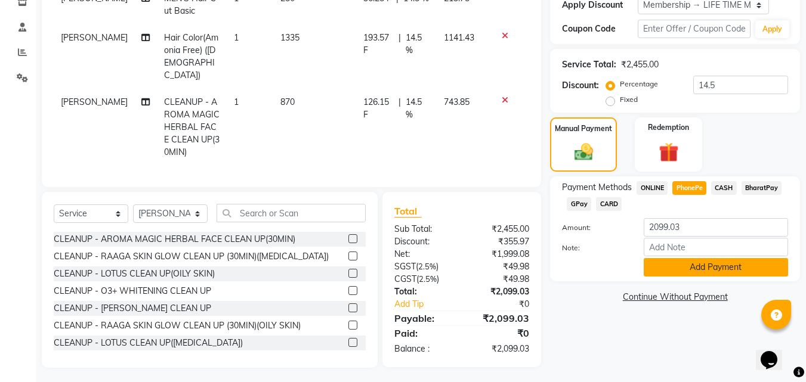
click at [721, 270] on button "Add Payment" at bounding box center [716, 267] width 144 height 18
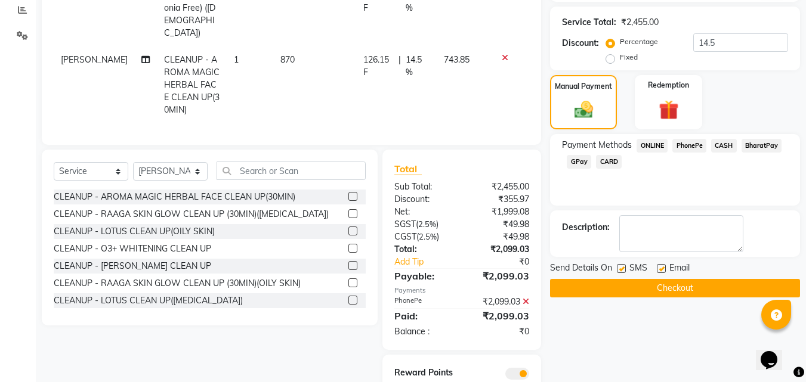
scroll to position [308, 0]
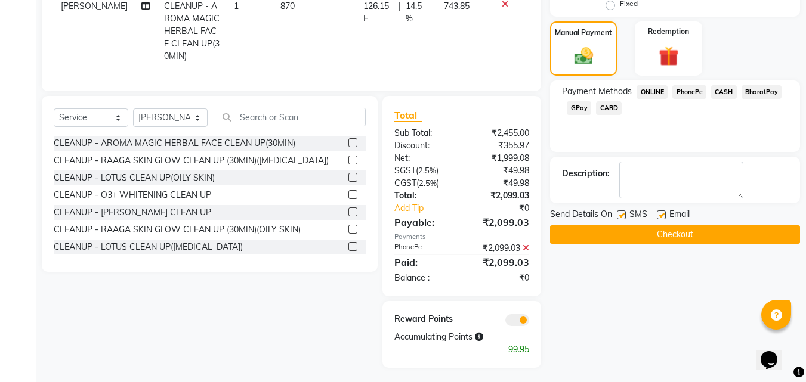
click at [675, 236] on button "Checkout" at bounding box center [675, 235] width 250 height 18
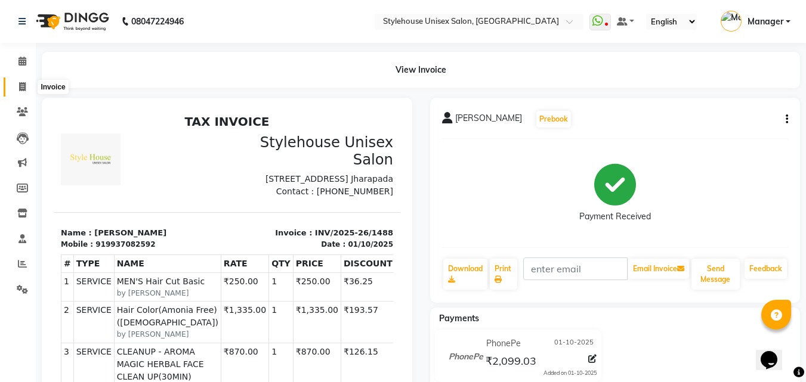
click at [23, 85] on icon at bounding box center [22, 86] width 7 height 9
select select "service"
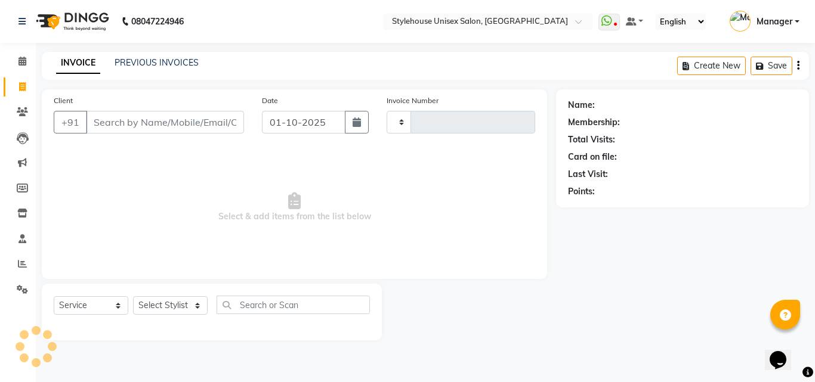
type input "1489"
select select "7906"
click at [160, 60] on link "PREVIOUS INVOICES" at bounding box center [157, 62] width 84 height 11
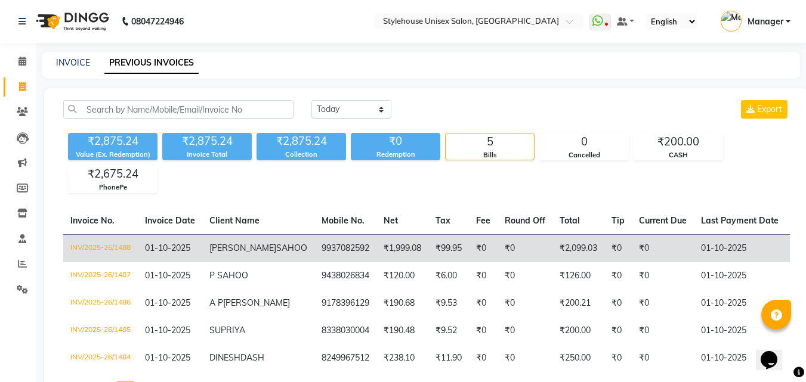
click at [109, 245] on td "INV/2025-26/1488" at bounding box center [100, 249] width 75 height 28
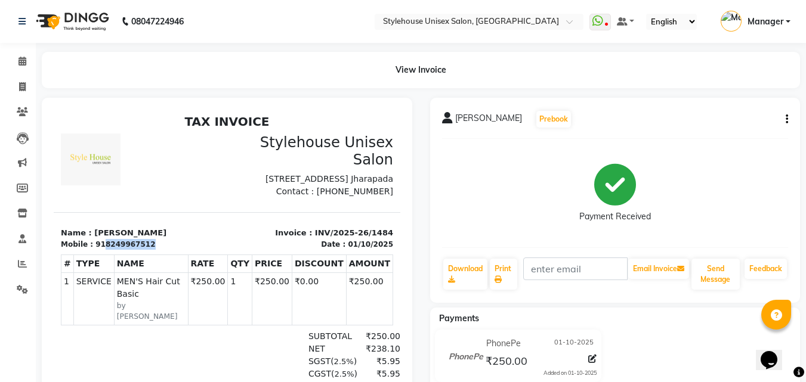
drag, startPoint x: 98, startPoint y: 273, endPoint x: 153, endPoint y: 273, distance: 54.3
click at [153, 250] on div "Mobile : 918249967512" at bounding box center [140, 244] width 159 height 11
copy div "8249967512"
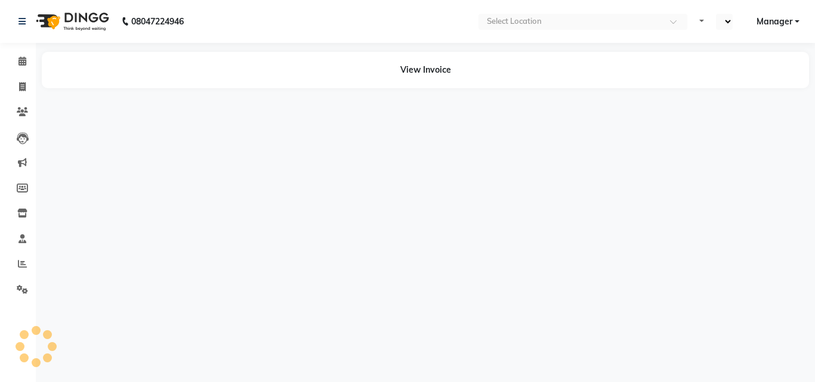
select select "en"
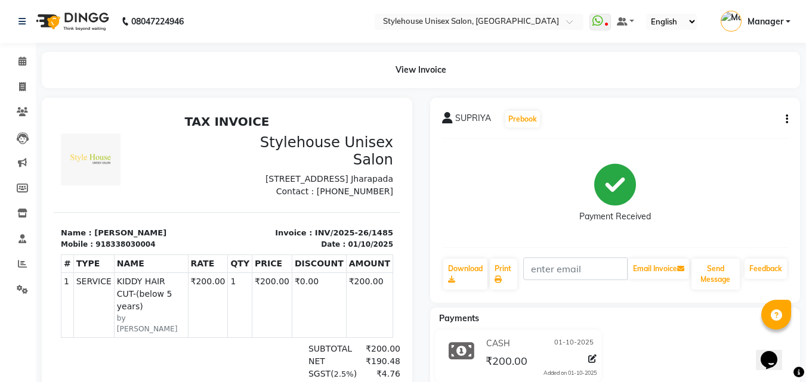
click at [96, 250] on div "918338030004" at bounding box center [125, 244] width 60 height 11
drag, startPoint x: 98, startPoint y: 271, endPoint x: 152, endPoint y: 271, distance: 53.1
click at [152, 250] on div "Mobile : 918338030004" at bounding box center [140, 244] width 159 height 11
copy div "8338030004"
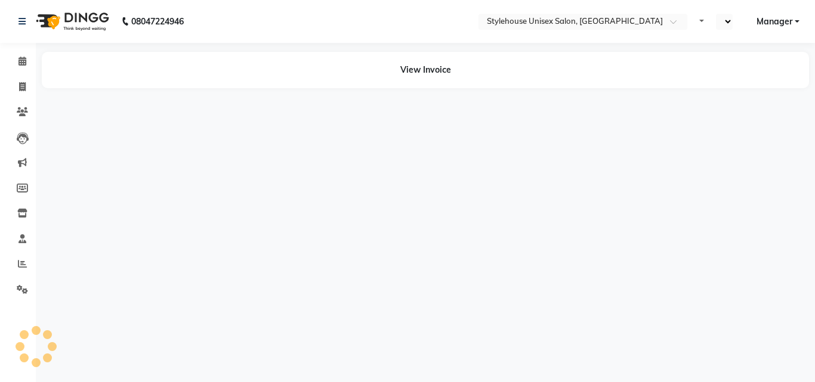
select select "en"
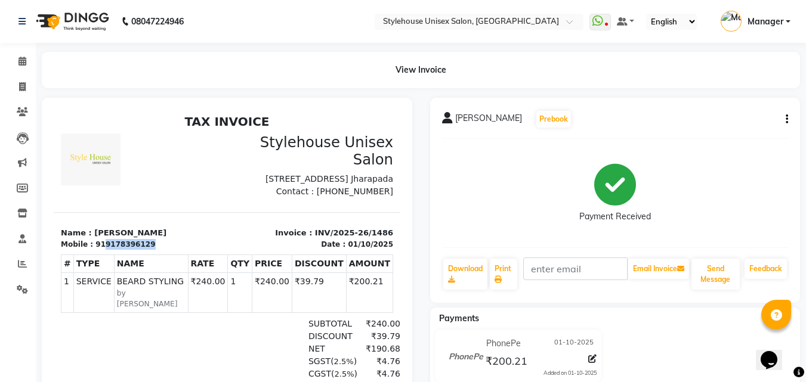
drag, startPoint x: 98, startPoint y: 272, endPoint x: 141, endPoint y: 273, distance: 43.0
click at [141, 250] on div "Mobile : 919178396129" at bounding box center [140, 244] width 159 height 11
copy div "9178396129"
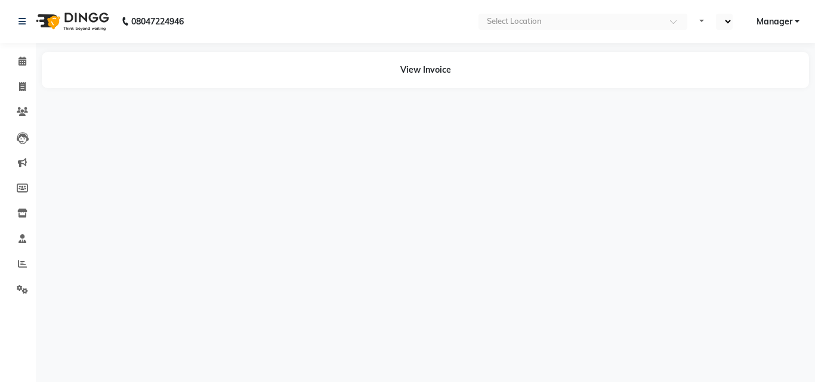
select select "en"
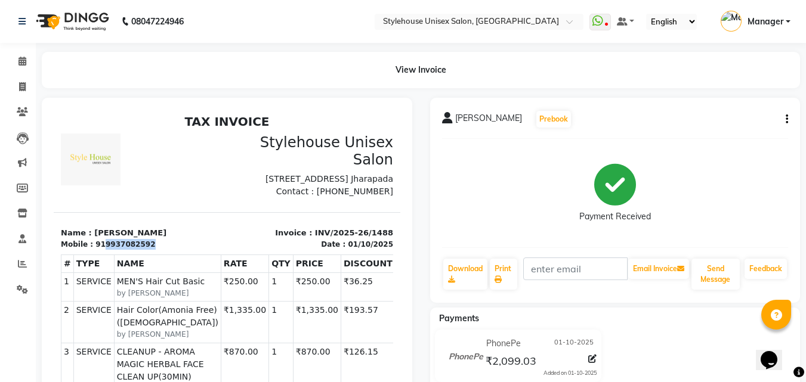
drag, startPoint x: 97, startPoint y: 270, endPoint x: 153, endPoint y: 269, distance: 55.5
click at [153, 250] on div "Mobile : 919937082592" at bounding box center [140, 244] width 159 height 11
copy div "9937082592"
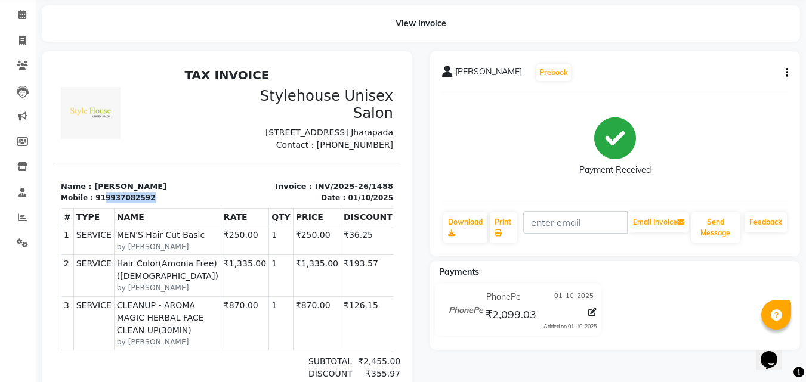
scroll to position [179, 0]
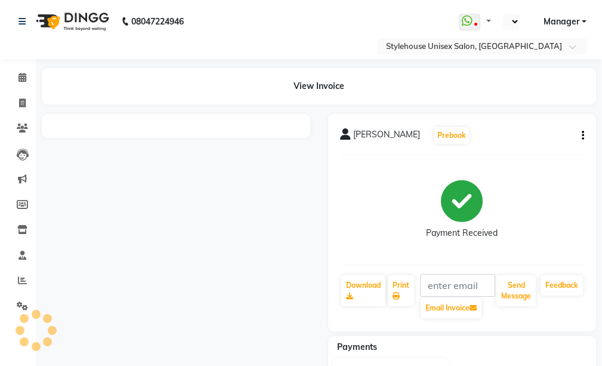
select select "en"
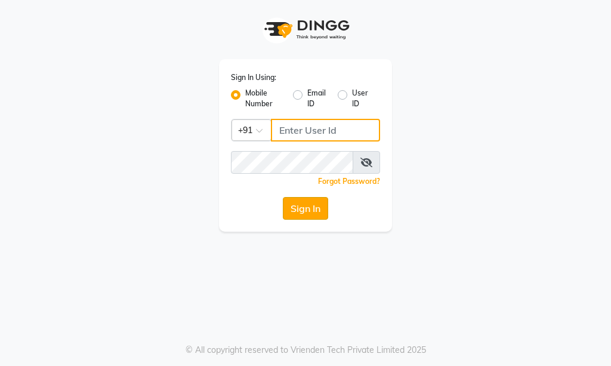
type input "7438832222"
click at [292, 207] on button "Sign In" at bounding box center [305, 208] width 45 height 23
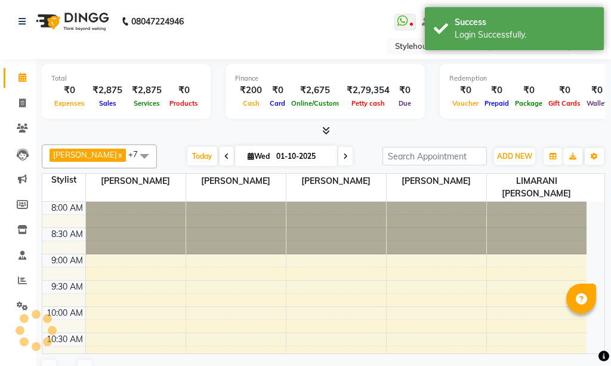
select select "en"
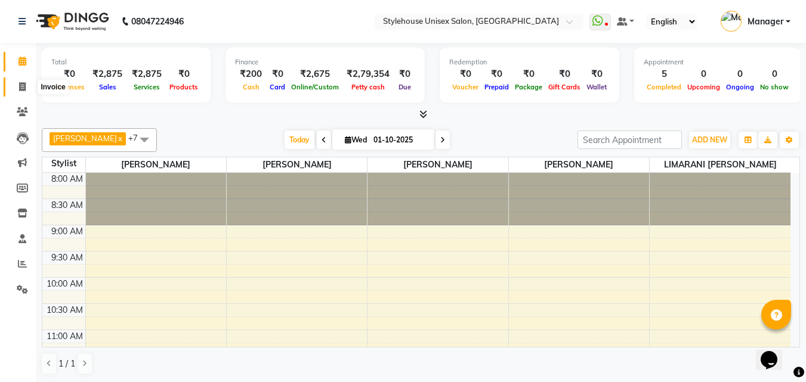
click at [25, 88] on icon at bounding box center [22, 86] width 7 height 9
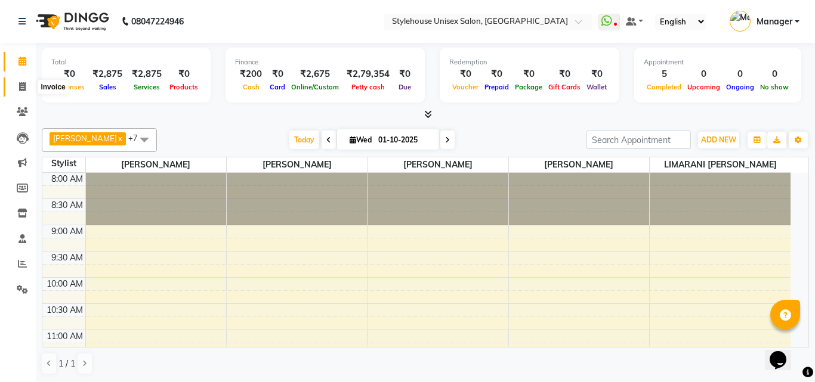
select select "service"
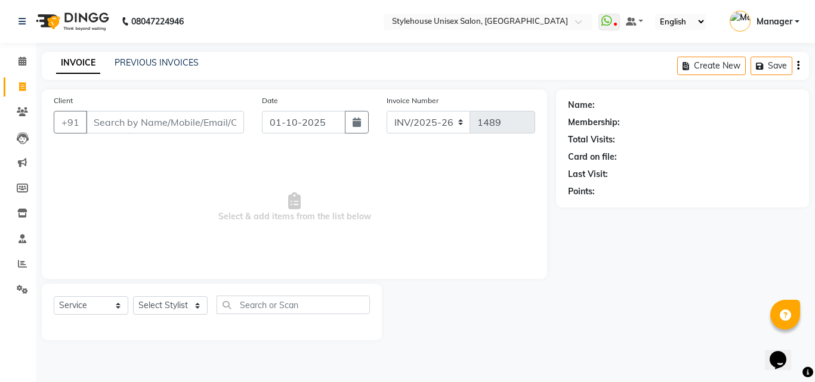
click at [107, 122] on input "Client" at bounding box center [165, 122] width 158 height 23
type input "7008933034"
click at [209, 125] on span "Add Client" at bounding box center [213, 122] width 47 height 12
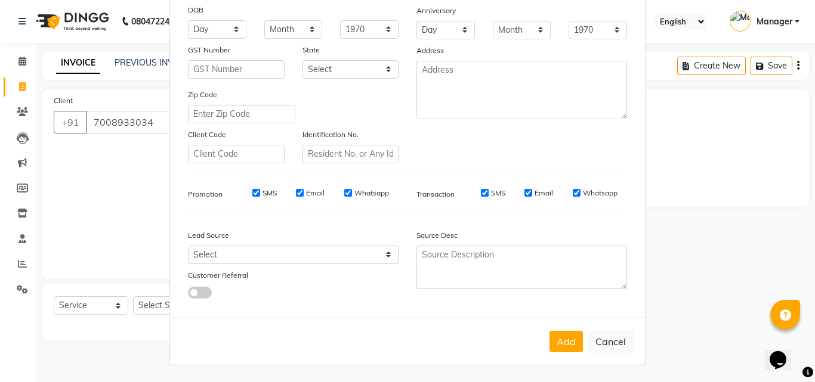
drag, startPoint x: 563, startPoint y: 342, endPoint x: 473, endPoint y: 331, distance: 91.3
click at [555, 342] on button "Add" at bounding box center [566, 341] width 33 height 21
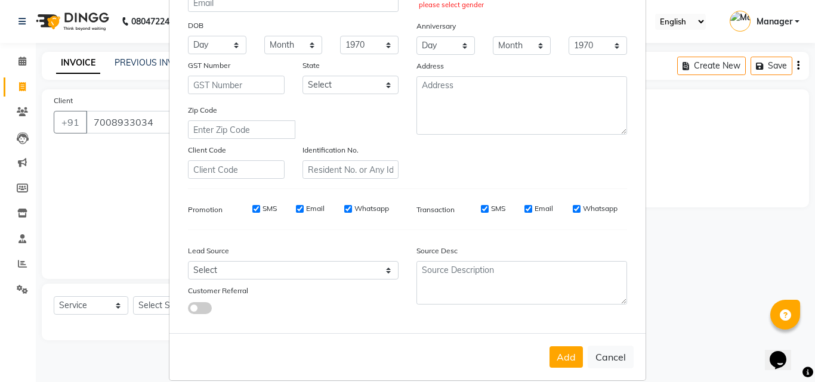
scroll to position [184, 0]
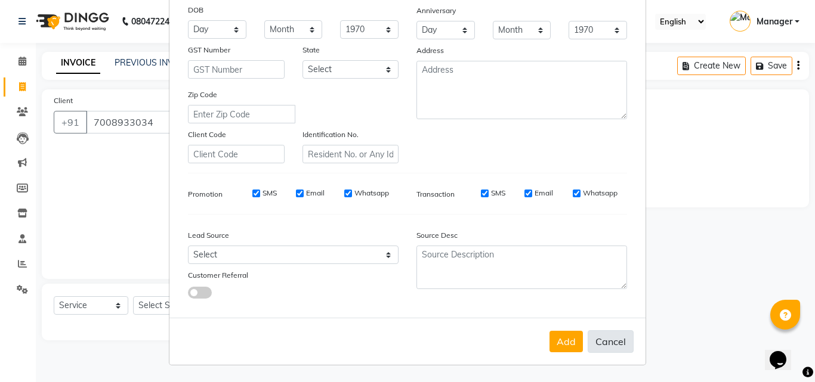
click at [610, 345] on button "Cancel" at bounding box center [611, 342] width 46 height 23
select select
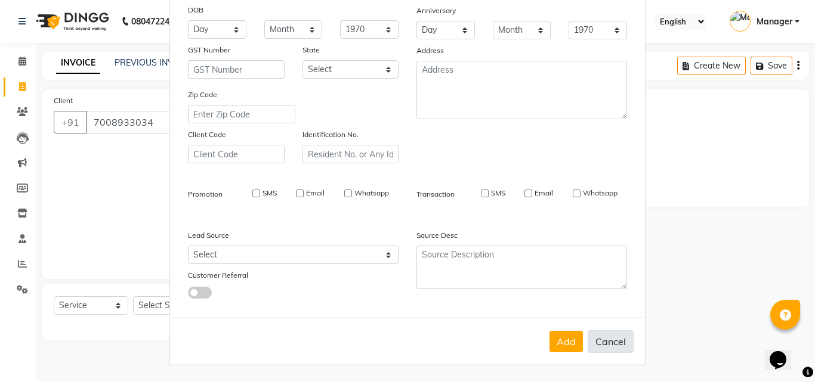
select select
checkbox input "false"
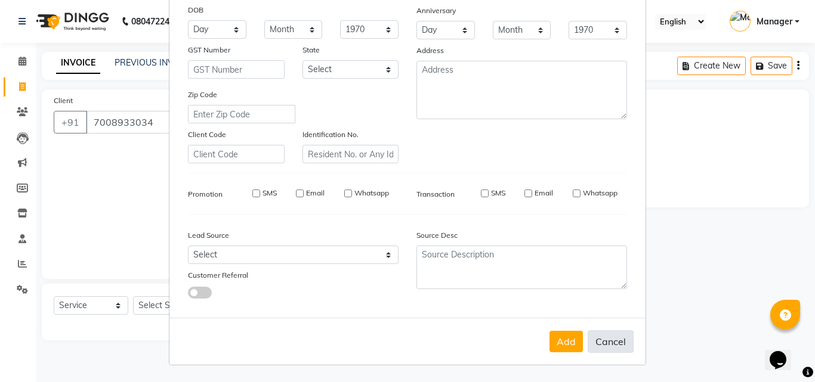
checkbox input "false"
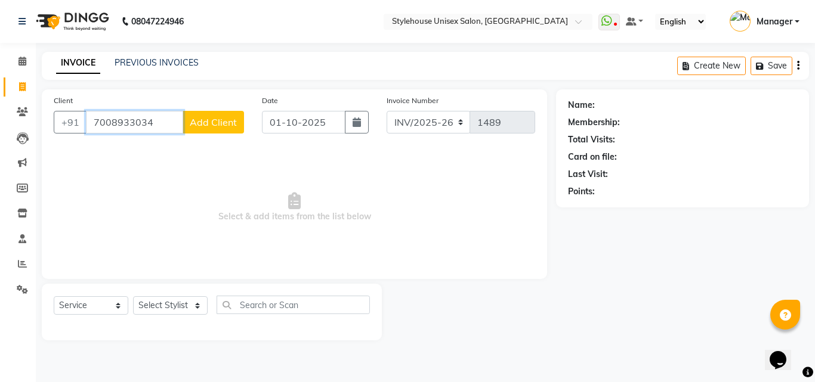
click at [159, 123] on input "7008933034" at bounding box center [134, 122] width 97 height 23
type input "7"
type input "9437170570"
click at [199, 121] on span "Add Client" at bounding box center [213, 122] width 47 height 12
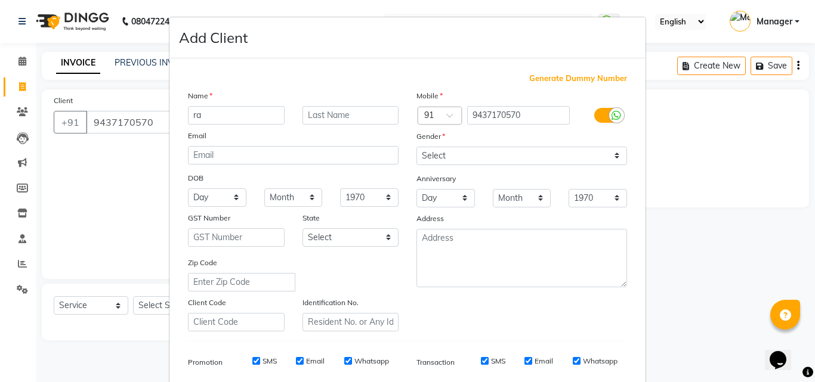
type input "r"
type input "RAKESH"
click at [338, 118] on input "text" at bounding box center [351, 115] width 97 height 18
type input "AGGARWAL"
click at [478, 152] on select "Select Male Female Other Prefer Not To Say" at bounding box center [521, 156] width 211 height 18
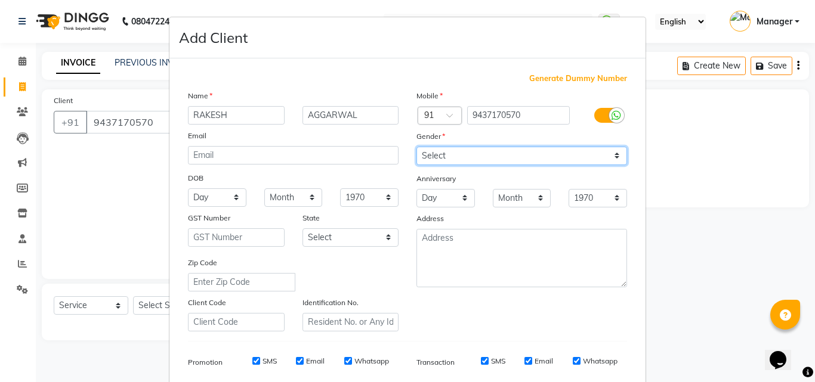
select select "male"
click at [416, 147] on select "Select Male Female Other Prefer Not To Say" at bounding box center [521, 156] width 211 height 18
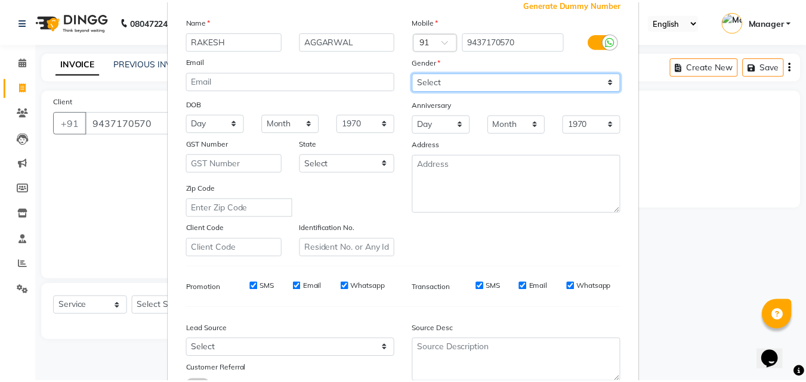
scroll to position [168, 0]
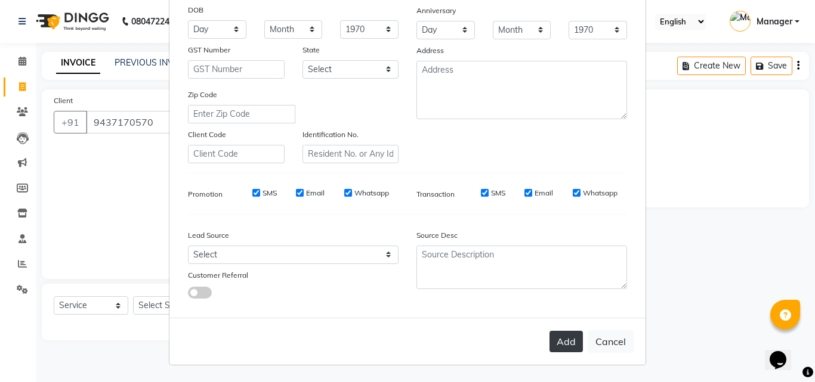
drag, startPoint x: 557, startPoint y: 337, endPoint x: 522, endPoint y: 334, distance: 35.3
click at [557, 337] on button "Add" at bounding box center [566, 341] width 33 height 21
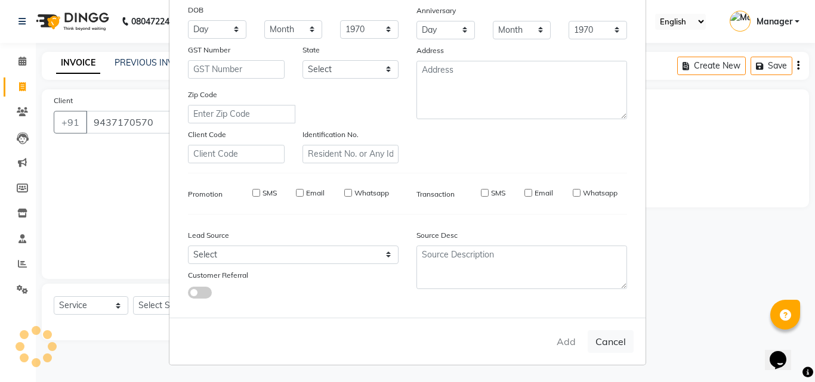
select select
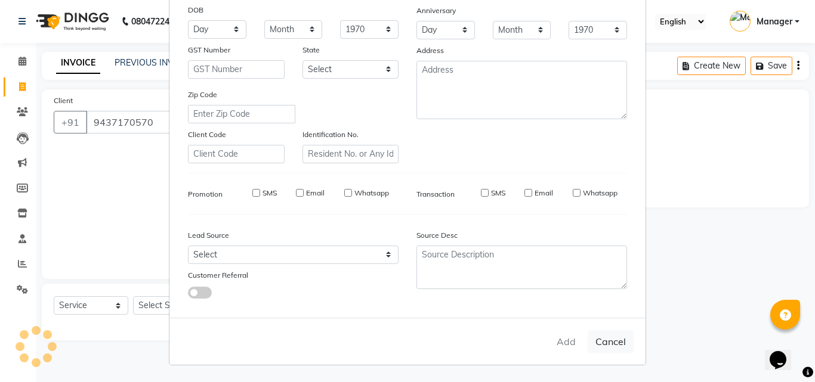
select select
checkbox input "false"
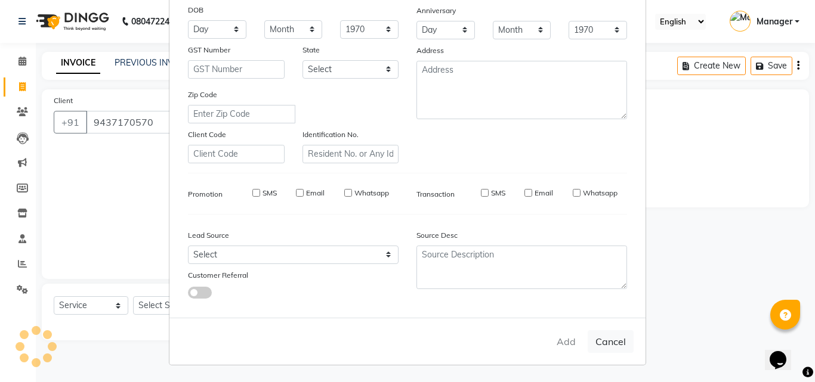
checkbox input "false"
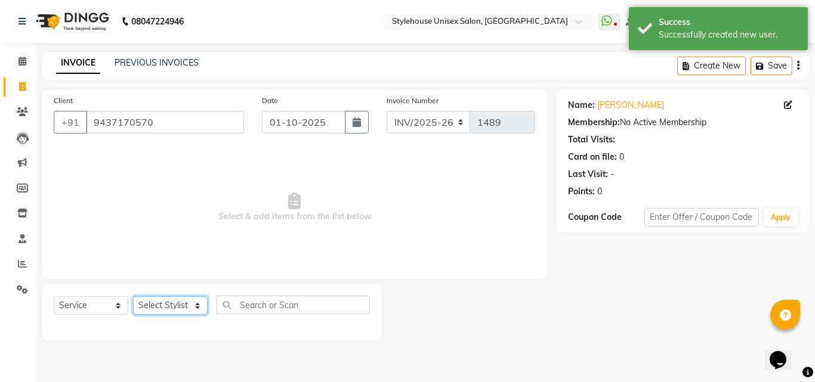
click at [157, 306] on select "Select Stylist ASISH MANTRI BANDANA SAHOO BIKASH BARIK LIMARANI SAMAL Manager N…" at bounding box center [170, 306] width 75 height 18
select select "89006"
click at [133, 297] on select "Select Stylist ASISH MANTRI BANDANA SAHOO BIKASH BARIK LIMARANI SAMAL Manager N…" at bounding box center [170, 306] width 75 height 18
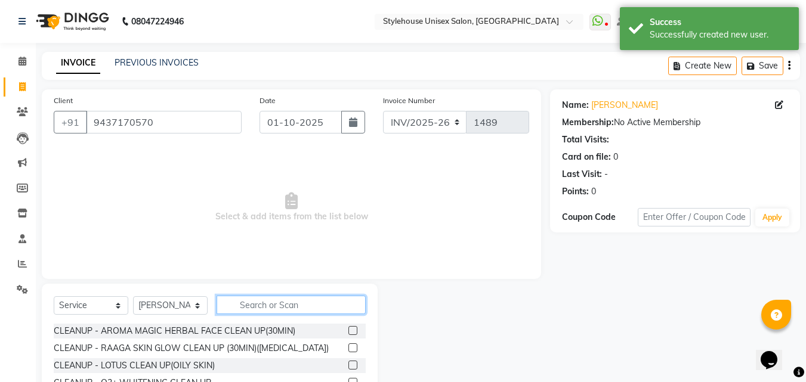
click at [240, 304] on input "text" at bounding box center [291, 305] width 149 height 18
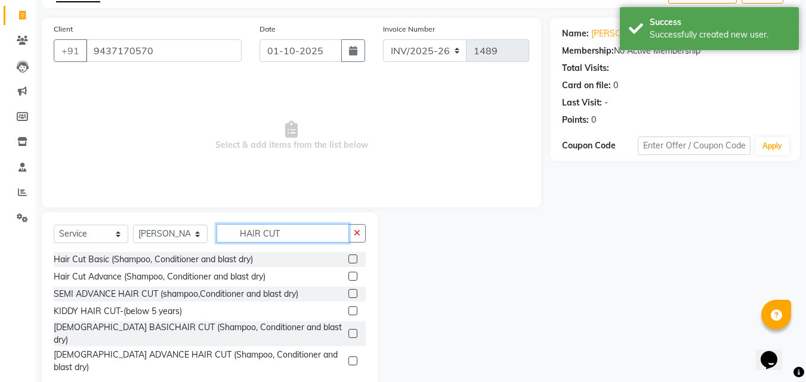
scroll to position [95, 0]
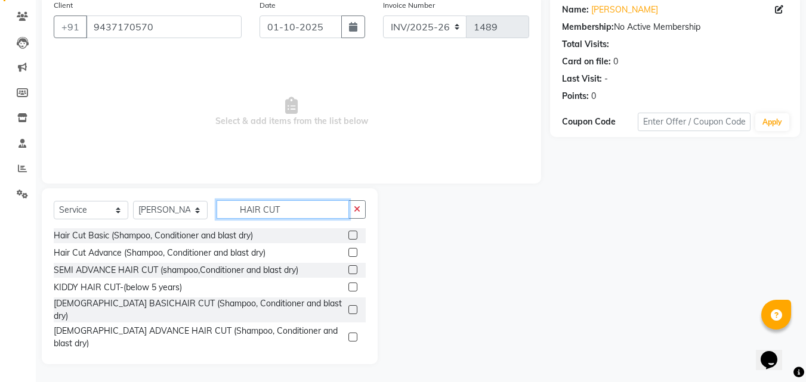
type input "HAIR CUT"
click at [348, 355] on label at bounding box center [352, 359] width 9 height 9
click at [348, 356] on input "checkbox" at bounding box center [352, 360] width 8 height 8
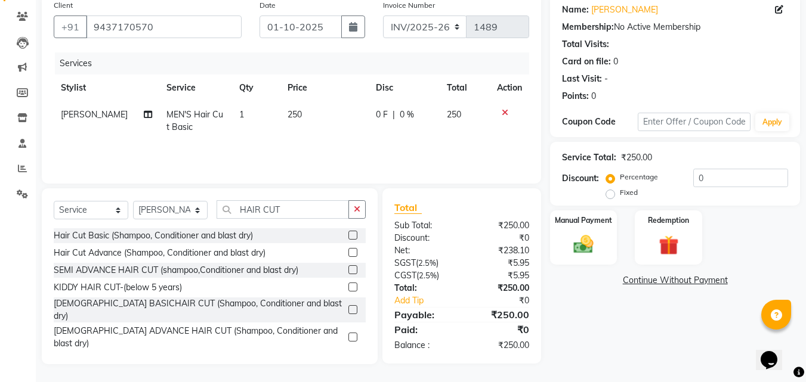
checkbox input "false"
click at [357, 208] on icon "button" at bounding box center [357, 209] width 7 height 8
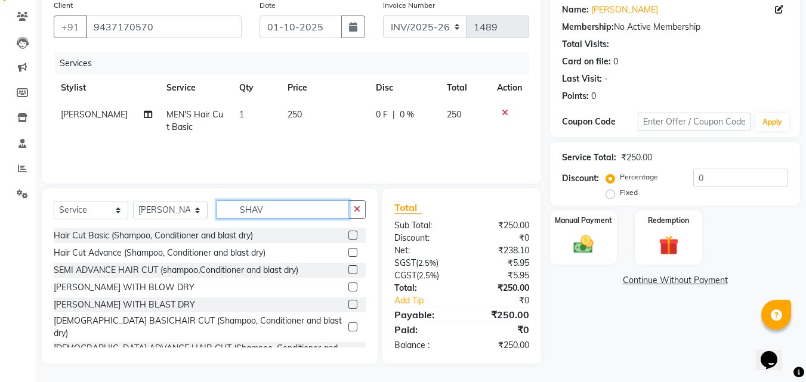
scroll to position [95, 0]
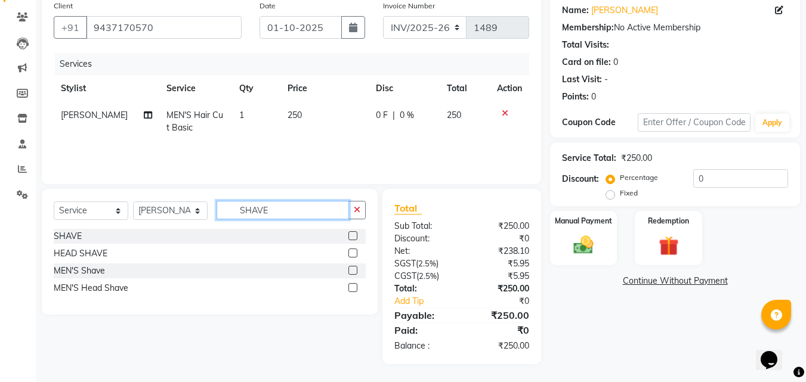
type input "SHAVE"
click at [350, 235] on label at bounding box center [352, 236] width 9 height 9
click at [350, 235] on input "checkbox" at bounding box center [352, 237] width 8 height 8
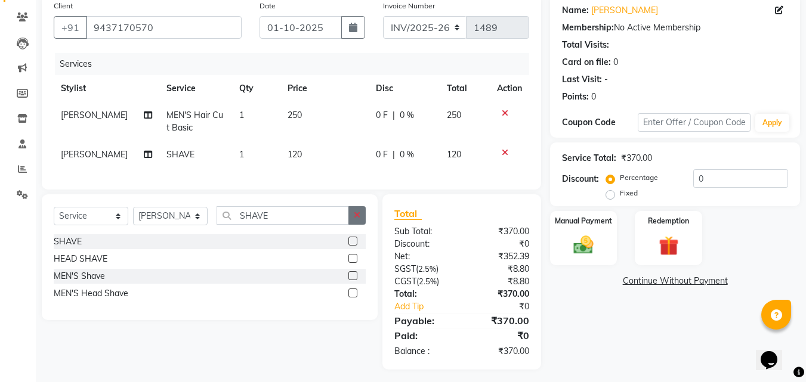
checkbox input "false"
click at [354, 220] on icon "button" at bounding box center [357, 215] width 7 height 8
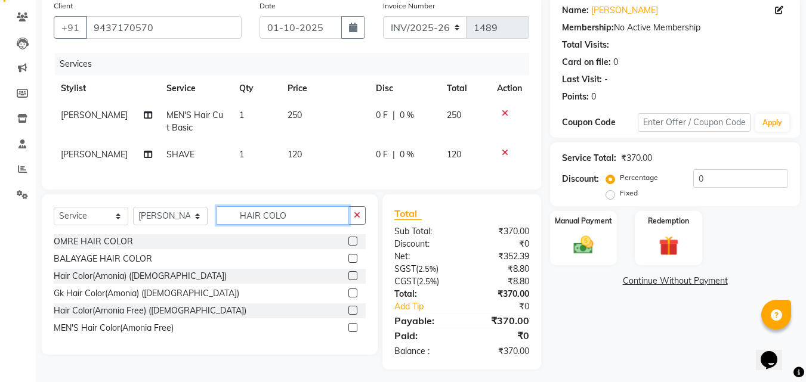
type input "HAIR COLO"
click at [356, 332] on label at bounding box center [352, 327] width 9 height 9
click at [356, 332] on input "checkbox" at bounding box center [352, 329] width 8 height 8
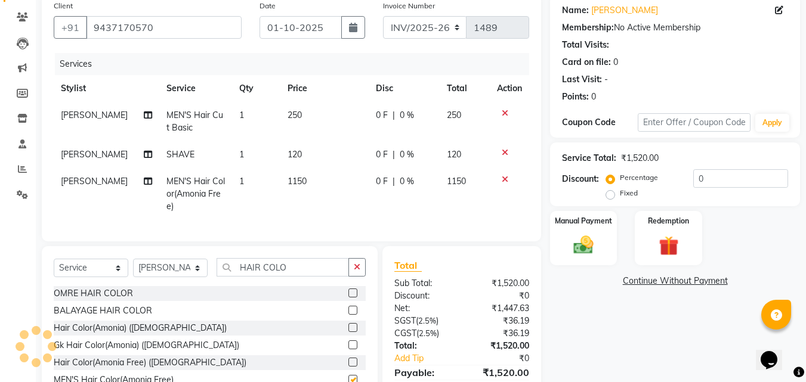
checkbox input "false"
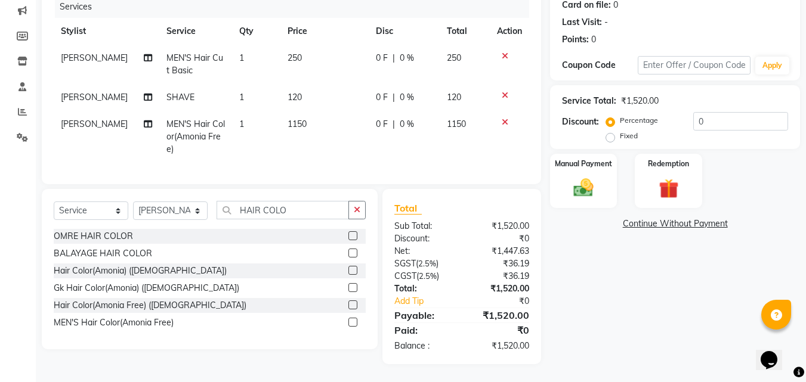
scroll to position [161, 0]
click at [353, 303] on label at bounding box center [352, 305] width 9 height 9
click at [353, 303] on input "checkbox" at bounding box center [352, 306] width 8 height 8
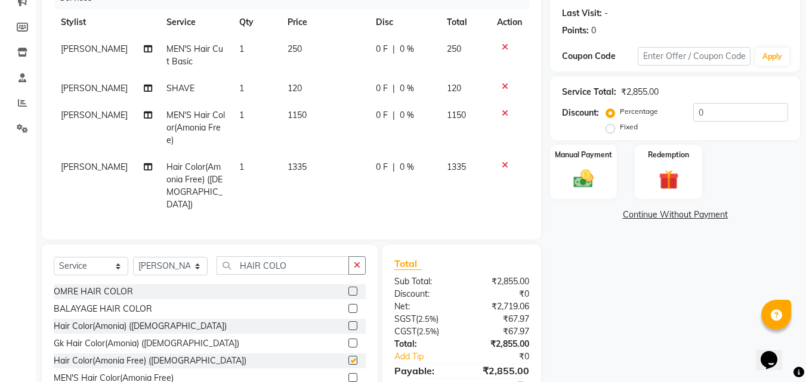
checkbox input "false"
click at [506, 113] on icon at bounding box center [505, 113] width 7 height 8
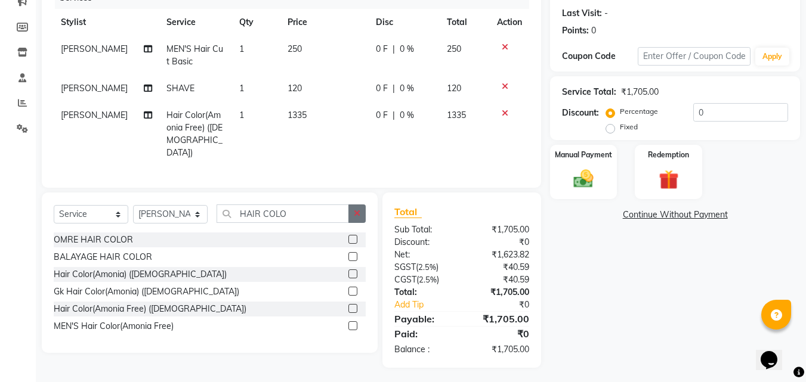
click at [360, 211] on icon "button" at bounding box center [357, 213] width 7 height 8
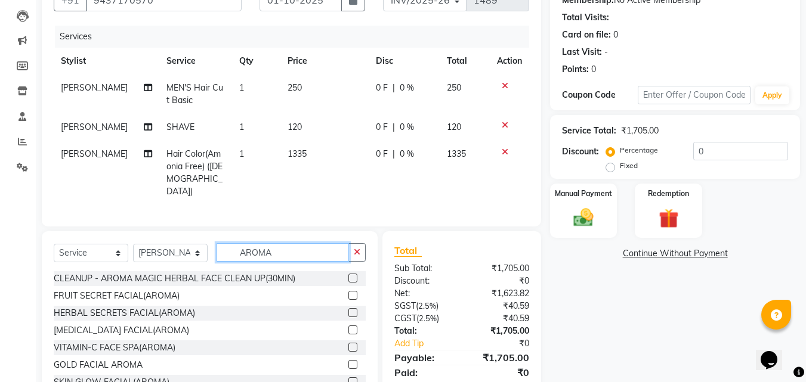
scroll to position [101, 0]
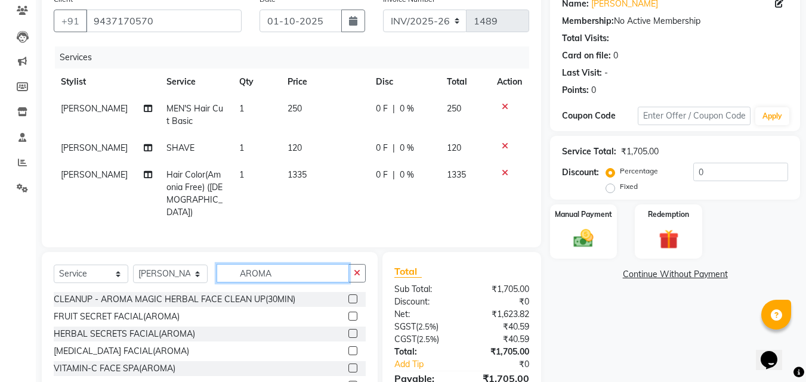
type input "AROMA"
click at [348, 296] on label at bounding box center [352, 299] width 9 height 9
click at [348, 296] on input "checkbox" at bounding box center [352, 300] width 8 height 8
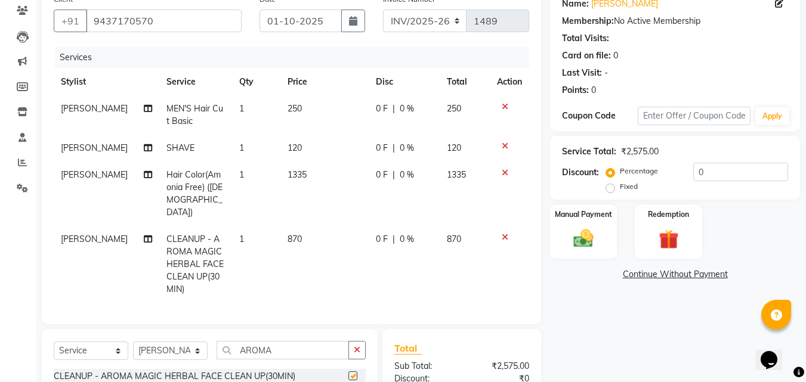
checkbox input "false"
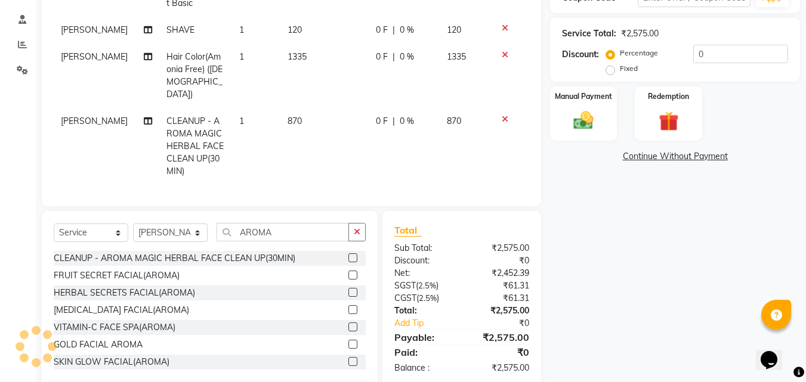
scroll to position [239, 0]
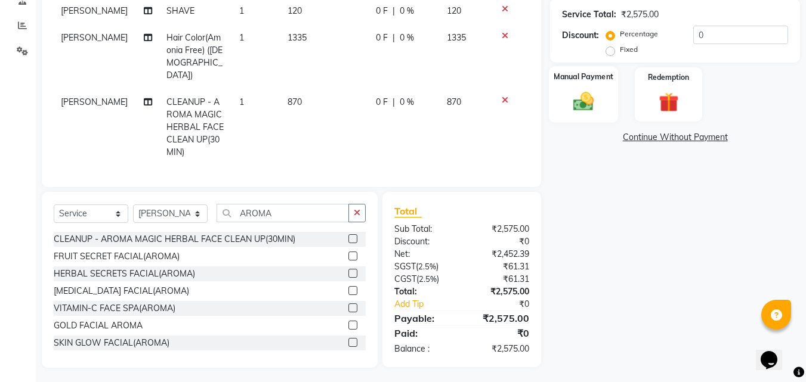
click at [591, 107] on img at bounding box center [583, 102] width 33 height 24
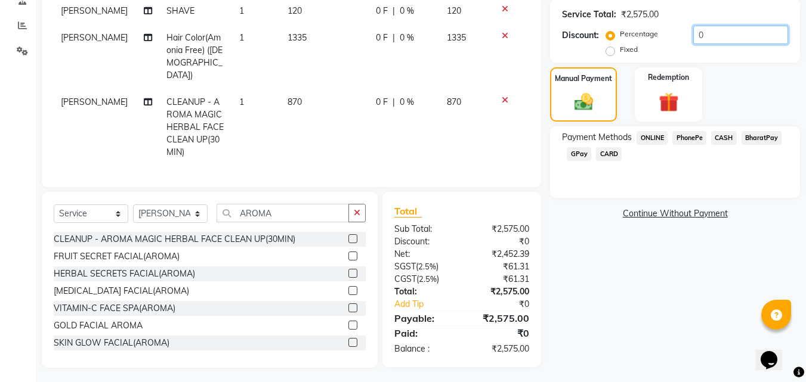
click at [610, 36] on input "0" at bounding box center [740, 35] width 95 height 18
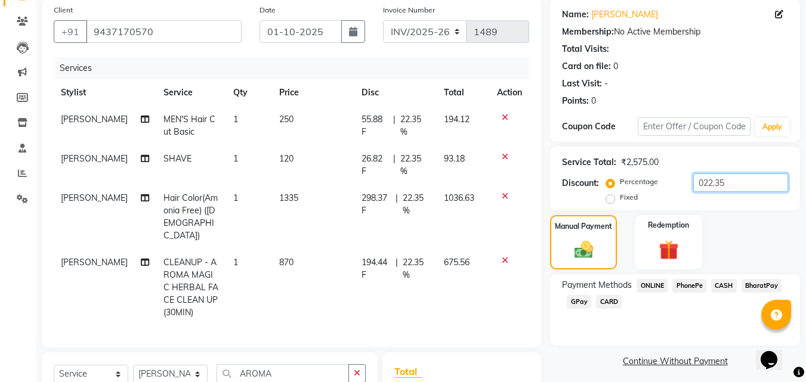
scroll to position [60, 0]
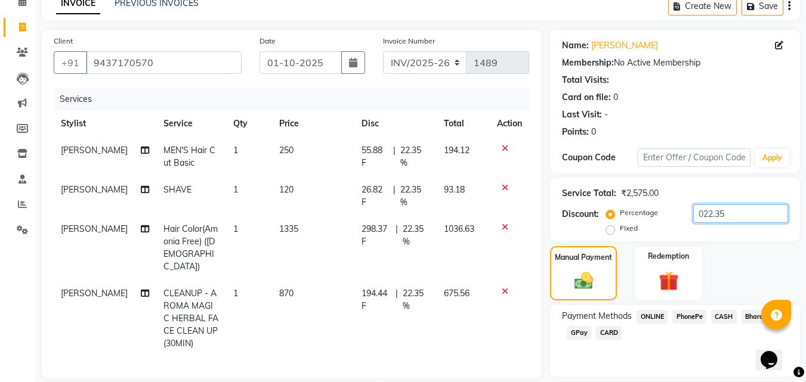
type input "022.35"
click at [610, 317] on span "CASH" at bounding box center [724, 317] width 26 height 14
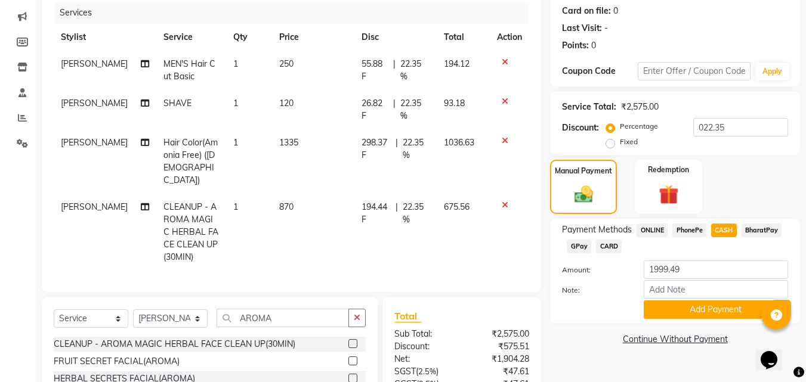
scroll to position [239, 0]
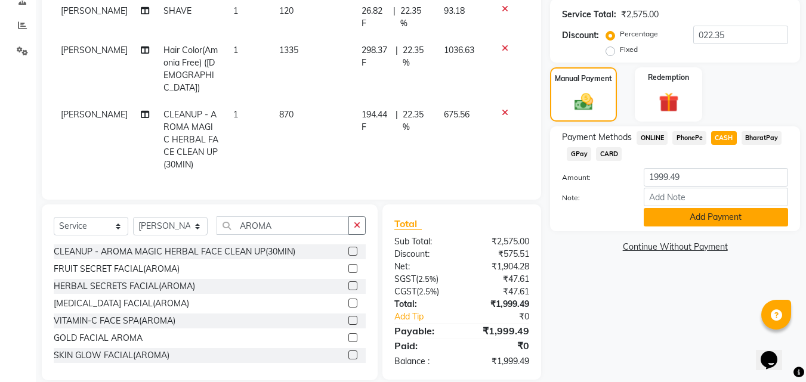
click at [610, 221] on button "Add Payment" at bounding box center [716, 217] width 144 height 18
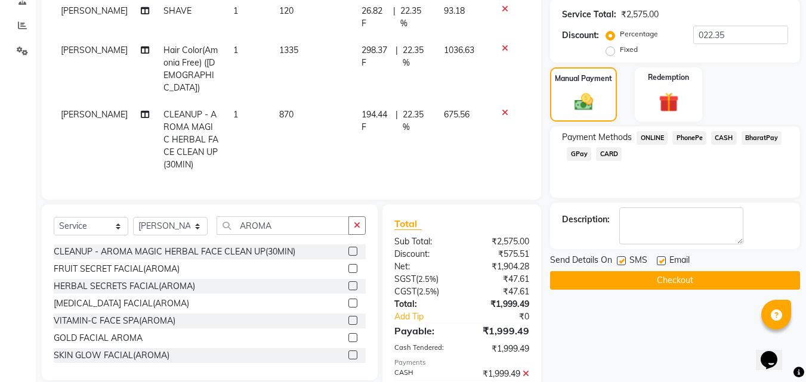
click at [610, 284] on button "Checkout" at bounding box center [675, 281] width 250 height 18
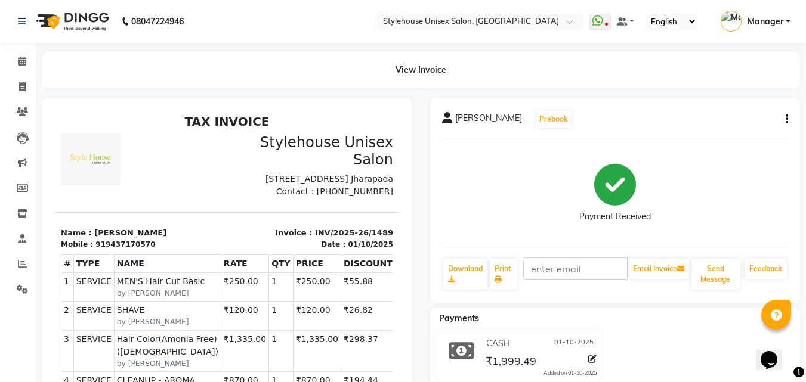
scroll to position [10, 0]
drag, startPoint x: 97, startPoint y: 261, endPoint x: 155, endPoint y: 261, distance: 57.9
click at [155, 250] on div "Mobile : 919437170570" at bounding box center [140, 244] width 159 height 11
copy div "9437170570"
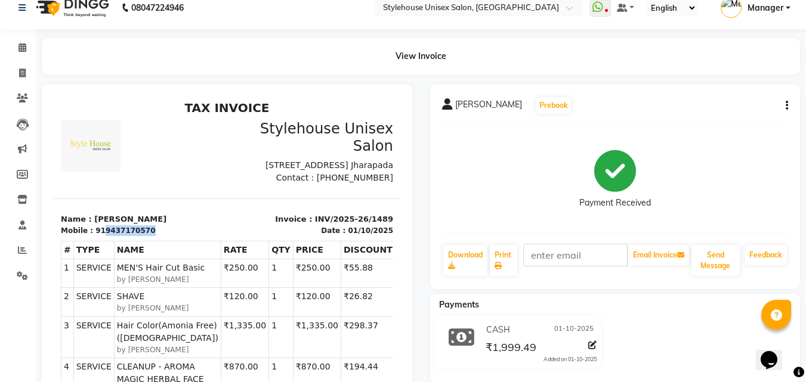
scroll to position [0, 0]
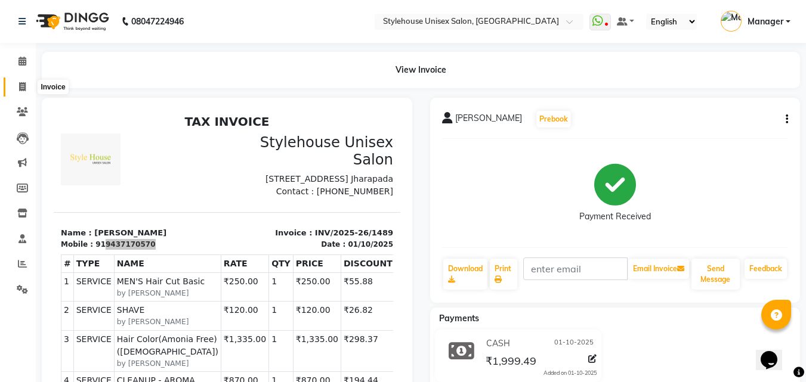
click at [24, 87] on icon at bounding box center [22, 86] width 7 height 9
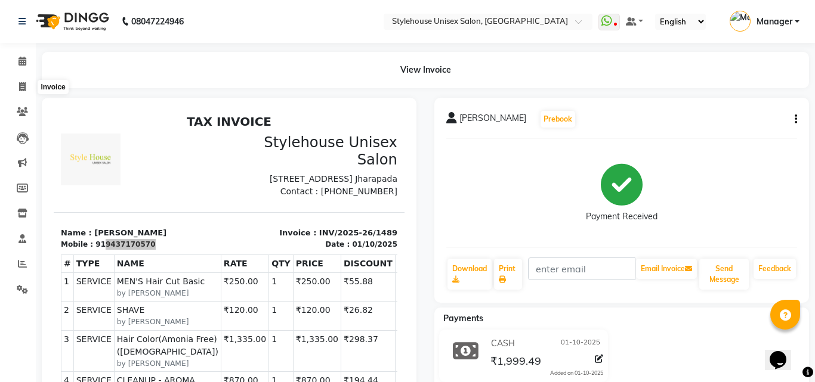
select select "service"
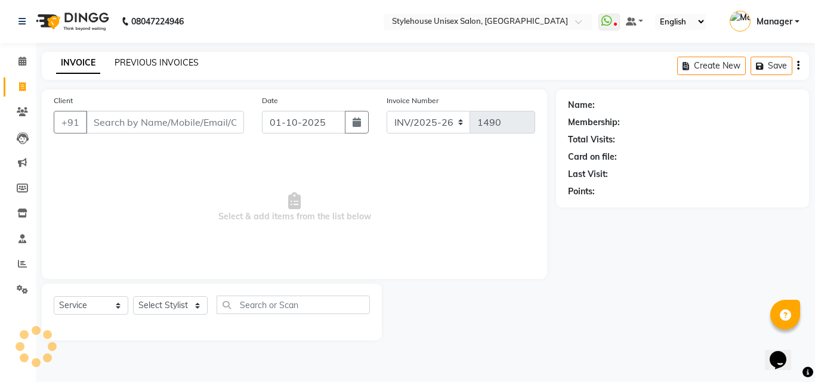
click at [142, 59] on link "PREVIOUS INVOICES" at bounding box center [157, 62] width 84 height 11
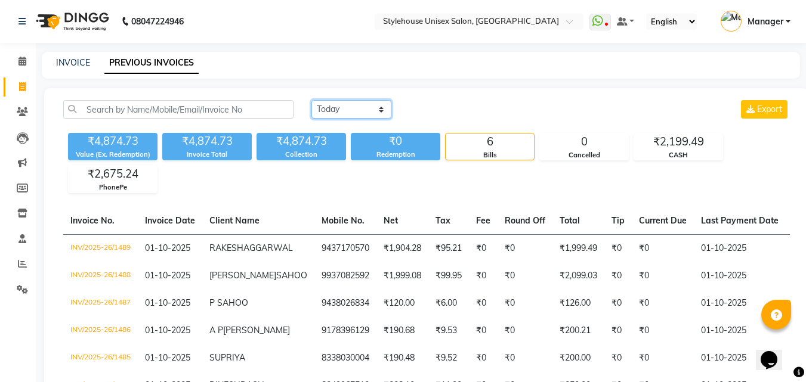
click at [328, 108] on select "Today Yesterday Custom Range" at bounding box center [351, 109] width 80 height 18
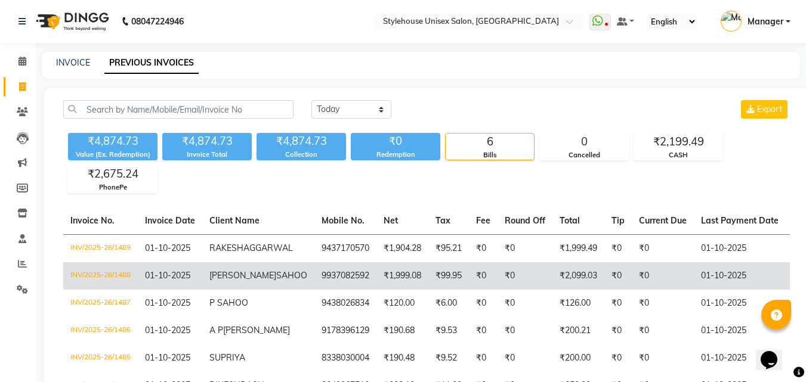
click at [107, 286] on td "INV/2025-26/1488" at bounding box center [100, 276] width 75 height 27
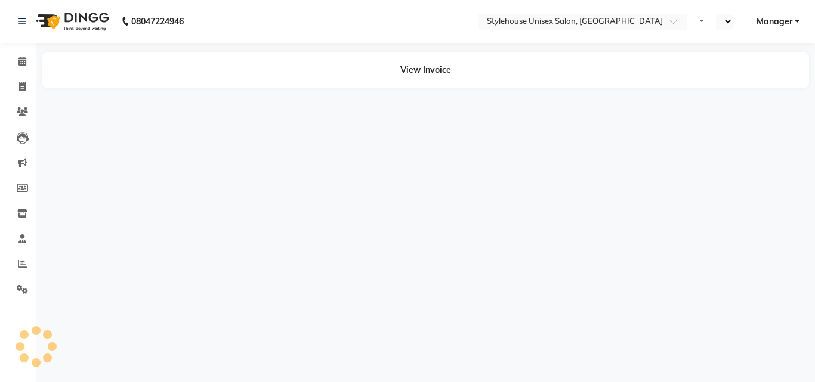
select select "en"
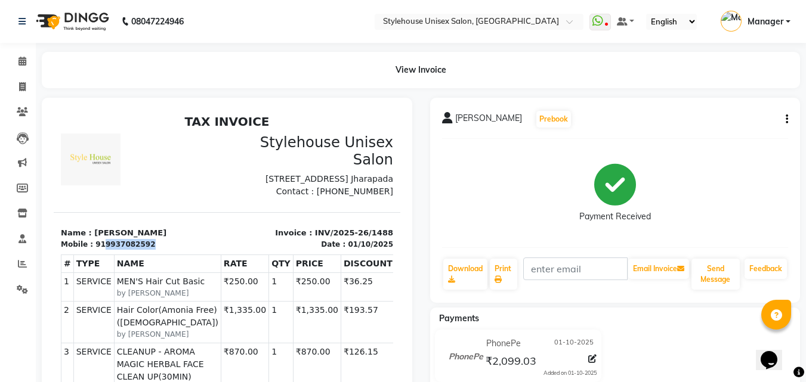
drag, startPoint x: 100, startPoint y: 267, endPoint x: 141, endPoint y: 268, distance: 41.2
click at [141, 250] on div "Mobile : 919937082592" at bounding box center [140, 244] width 159 height 11
click at [26, 87] on span at bounding box center [22, 88] width 21 height 14
select select "service"
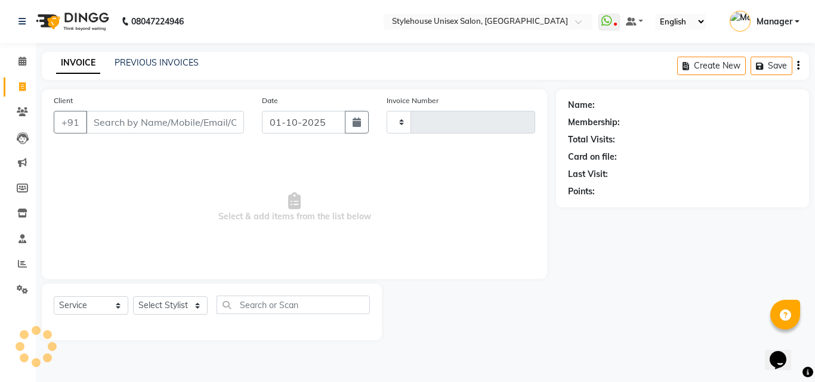
type input "1490"
select select "7906"
click at [135, 61] on link "PREVIOUS INVOICES" at bounding box center [157, 62] width 84 height 11
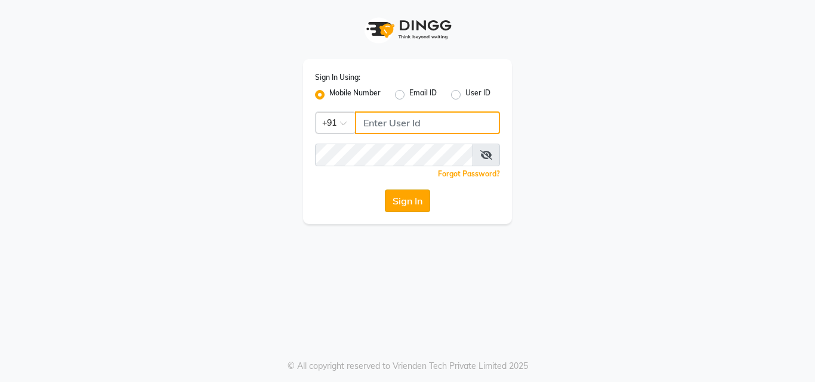
type input "7438832222"
click at [402, 200] on button "Sign In" at bounding box center [407, 201] width 45 height 23
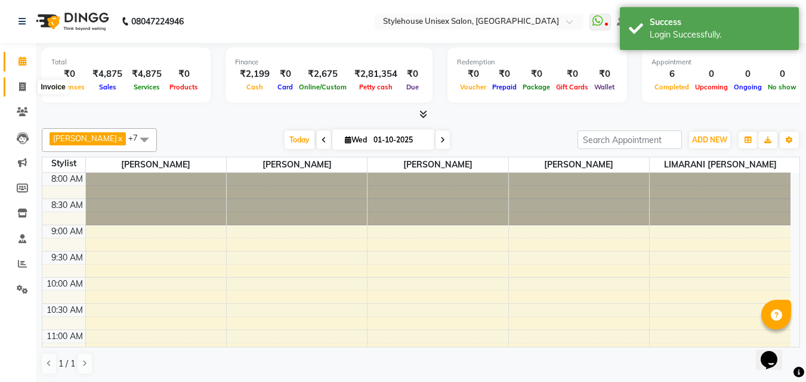
click at [24, 91] on span at bounding box center [22, 88] width 21 height 14
select select "service"
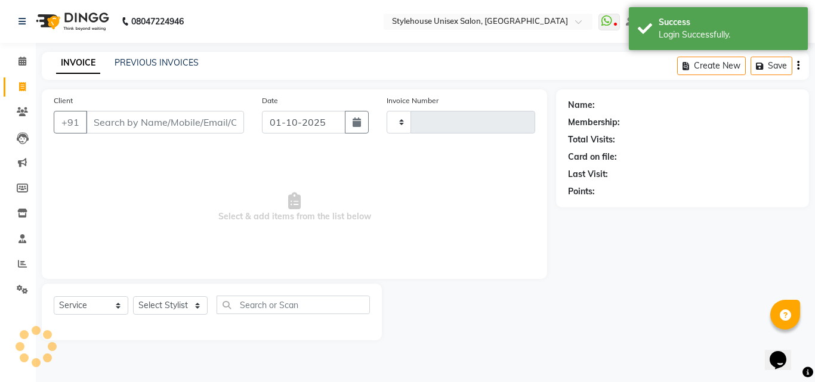
type input "1490"
select select "7906"
click at [141, 61] on link "PREVIOUS INVOICES" at bounding box center [157, 62] width 84 height 11
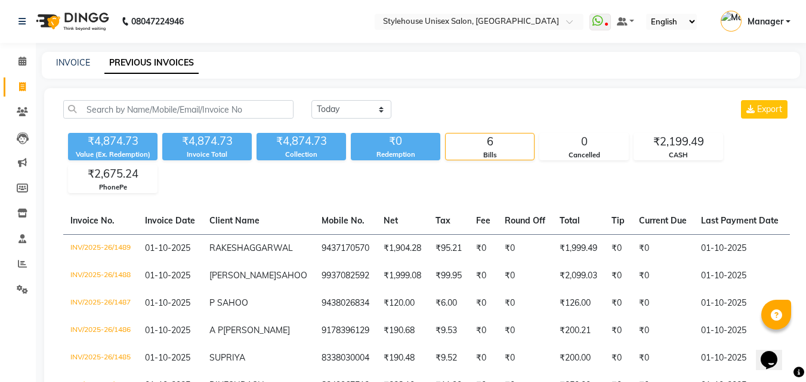
click at [778, 20] on span "Manager" at bounding box center [766, 22] width 36 height 13
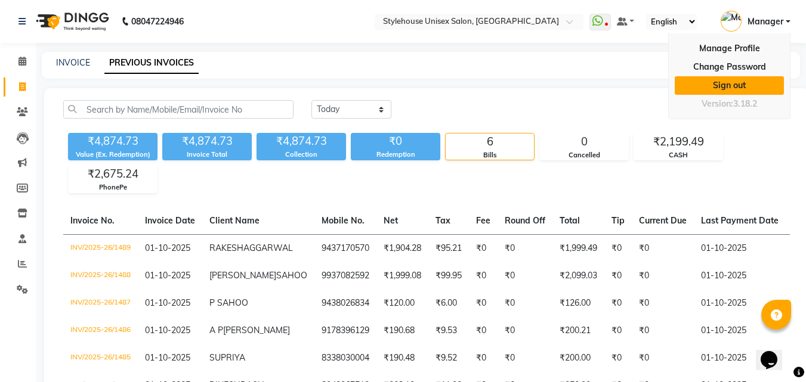
click at [724, 85] on link "Sign out" at bounding box center [729, 85] width 109 height 18
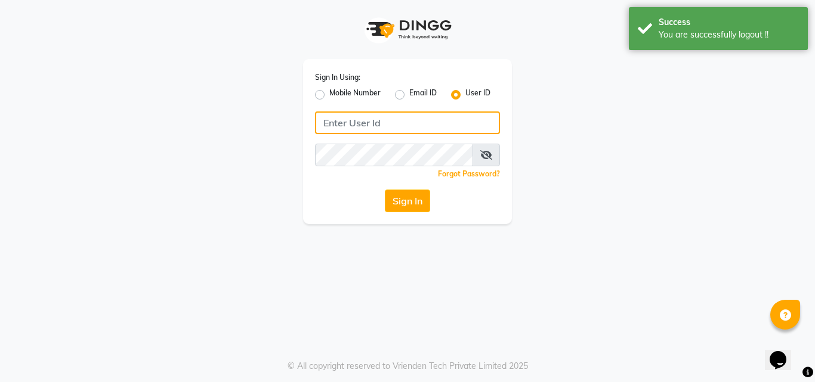
type input "7438832222"
